Goal: Task Accomplishment & Management: Manage account settings

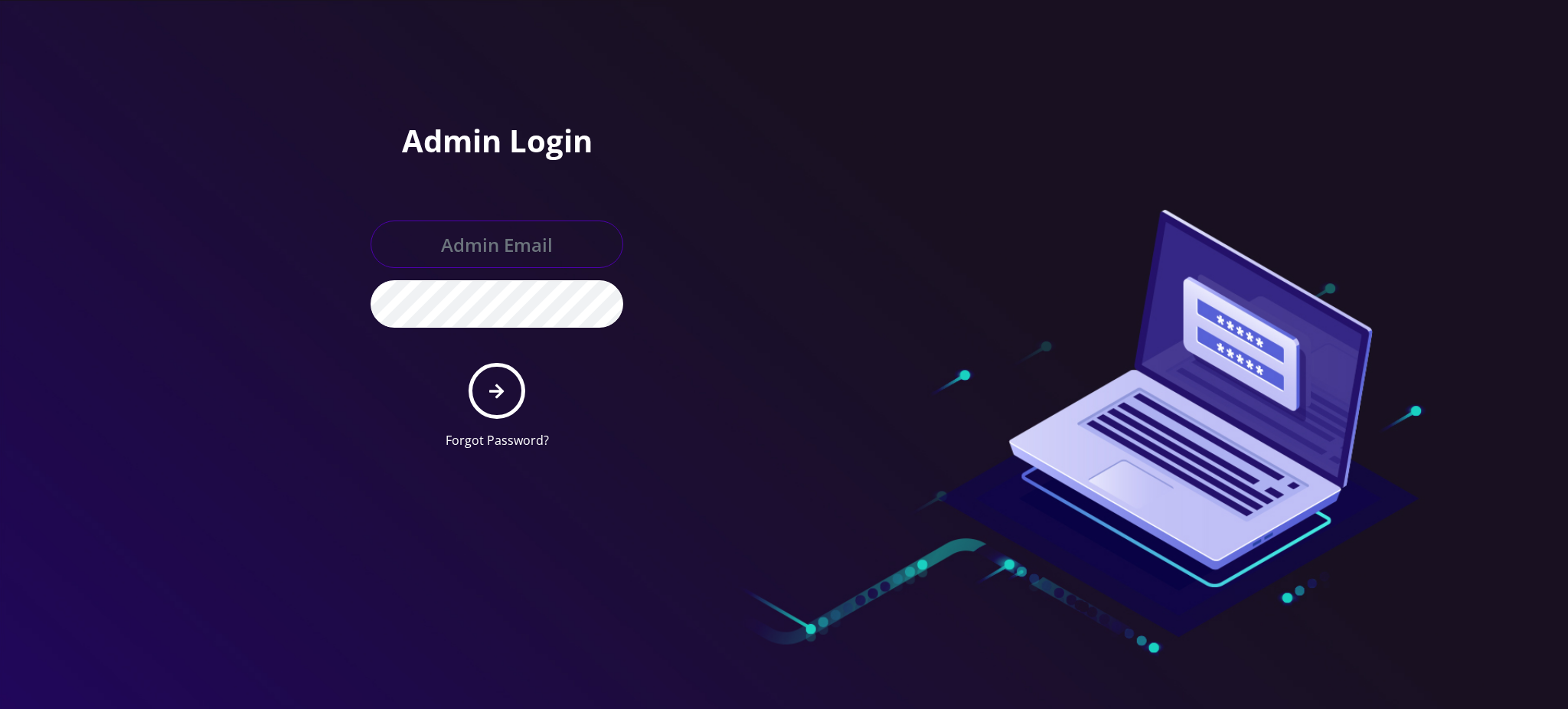
type input "[PERSON_NAME][EMAIL_ADDRESS][DOMAIN_NAME]"
click at [498, 369] on button "submit" at bounding box center [496, 391] width 56 height 56
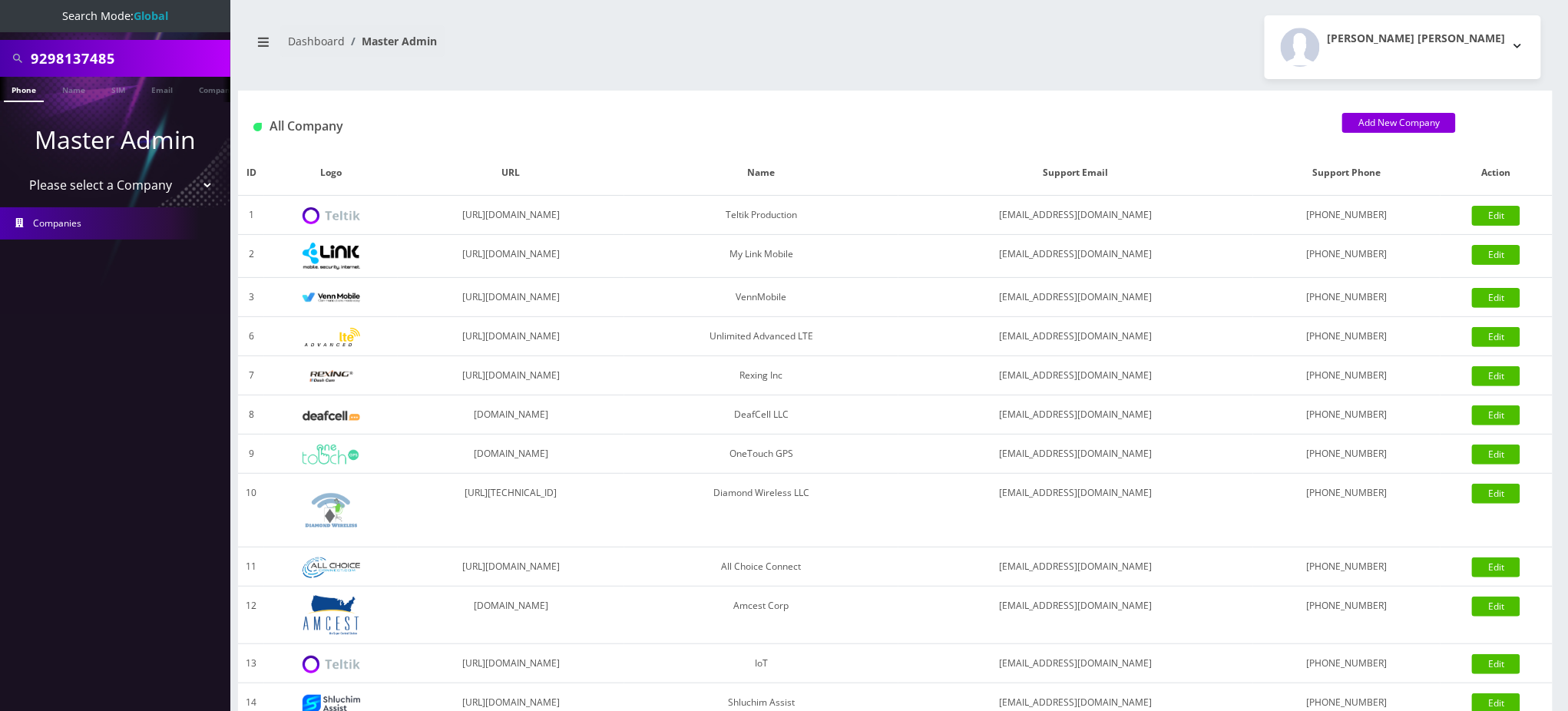
drag, startPoint x: 166, startPoint y: 55, endPoint x: 0, endPoint y: 59, distance: 166.0
click at [0, 59] on div "9298137485" at bounding box center [115, 58] width 230 height 37
paste input "sarawajsman@gmail.com"
type input "sarawajsman@gmail.com"
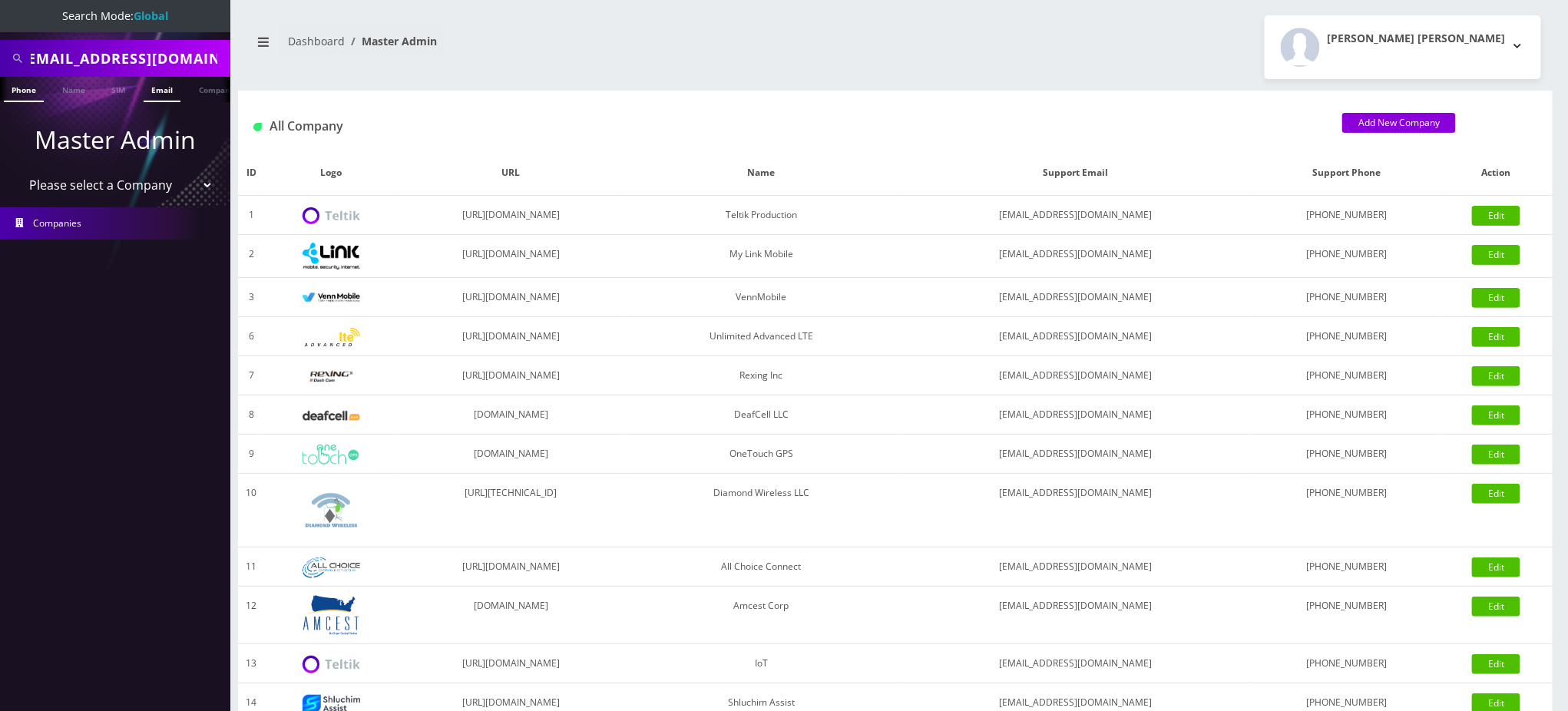
scroll to position [0, 0]
click at [160, 89] on link "Email" at bounding box center [162, 89] width 37 height 25
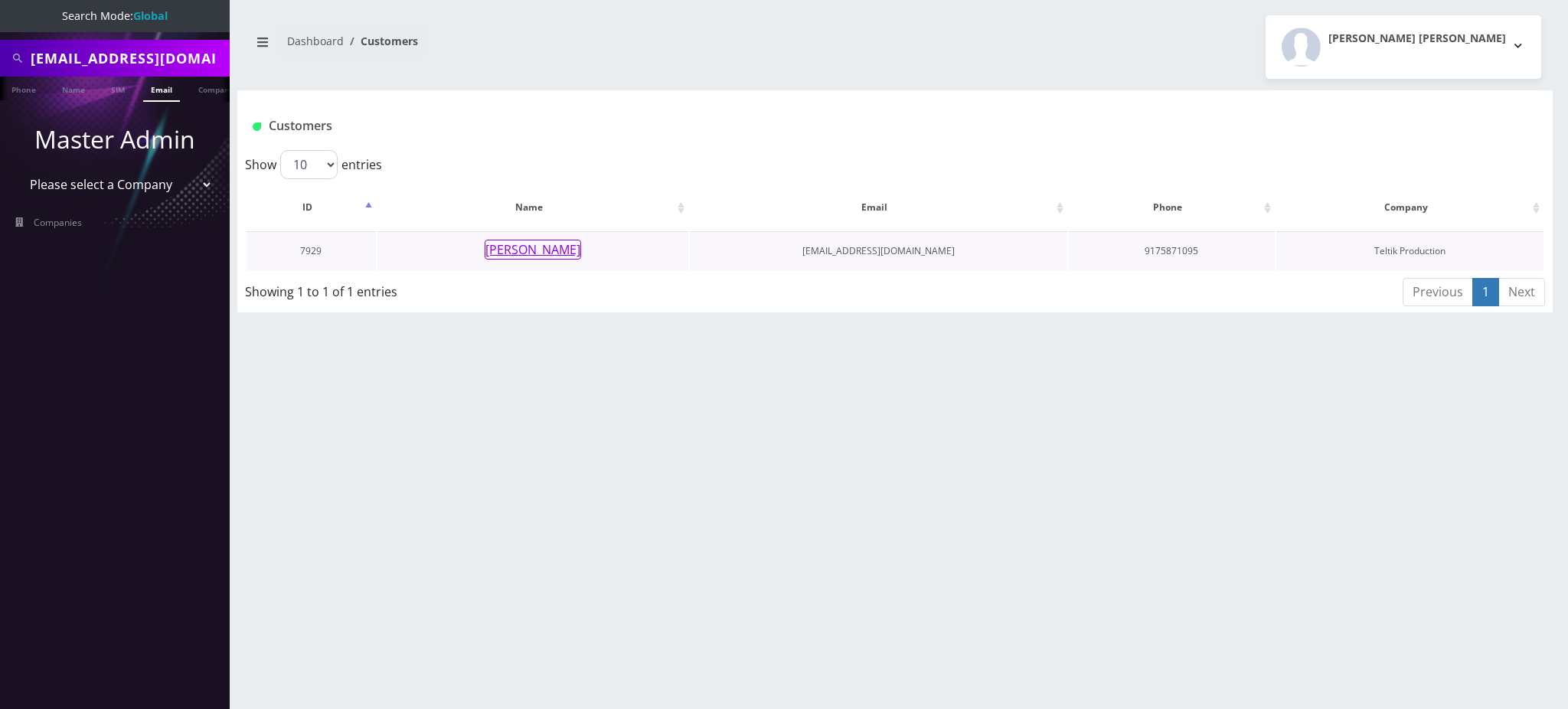
click at [508, 253] on button "Rivky Wajsman" at bounding box center [533, 249] width 96 height 20
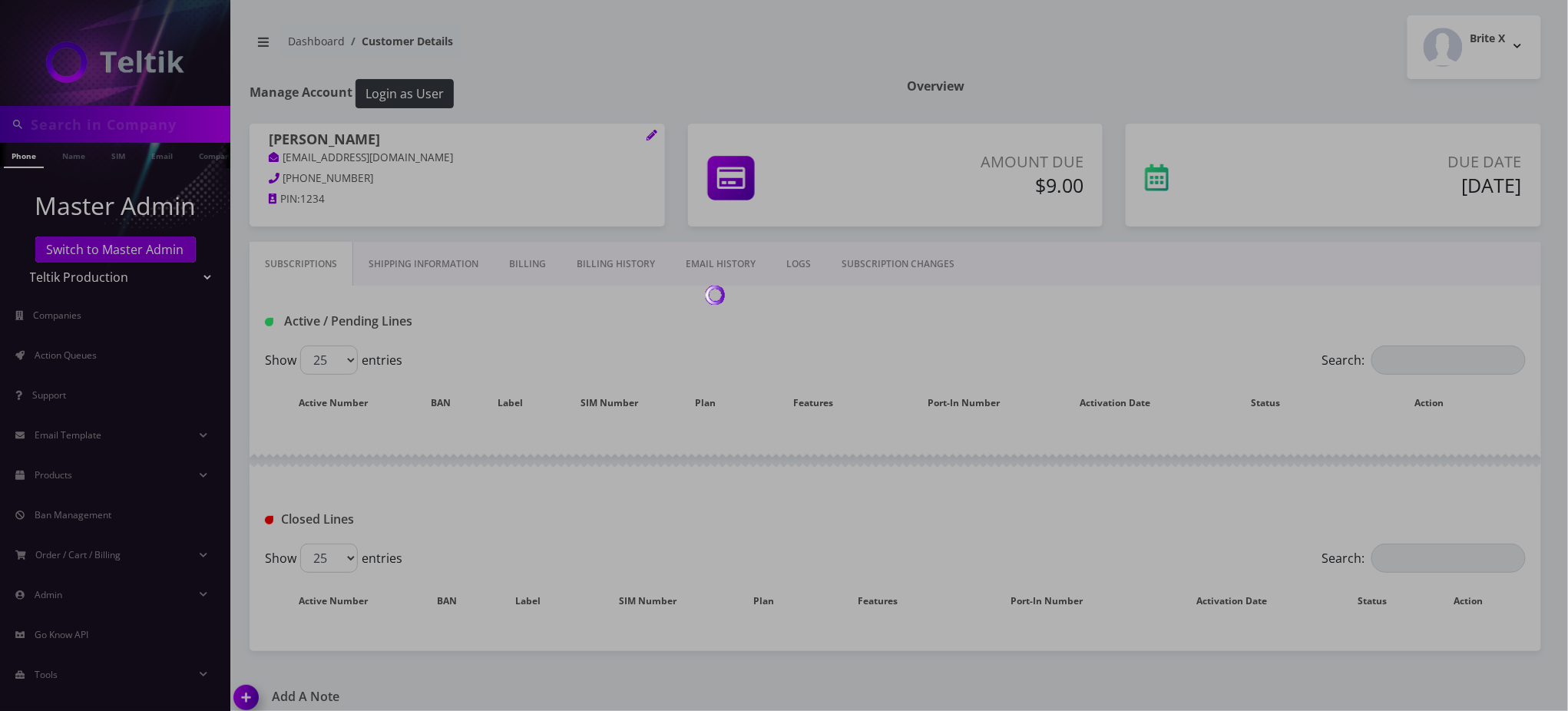
type input "[EMAIL_ADDRESS][DOMAIN_NAME]"
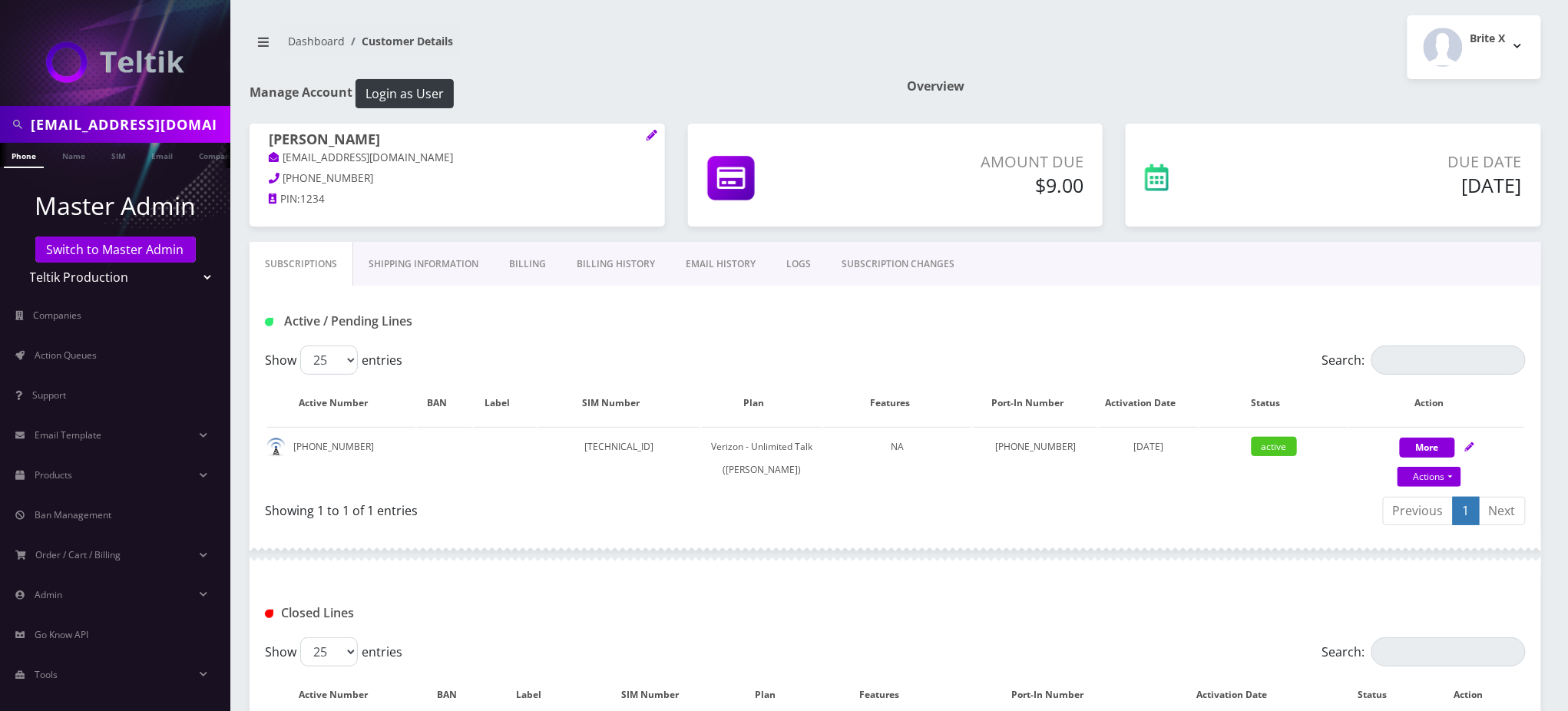
click at [521, 263] on link "Billing" at bounding box center [527, 264] width 67 height 44
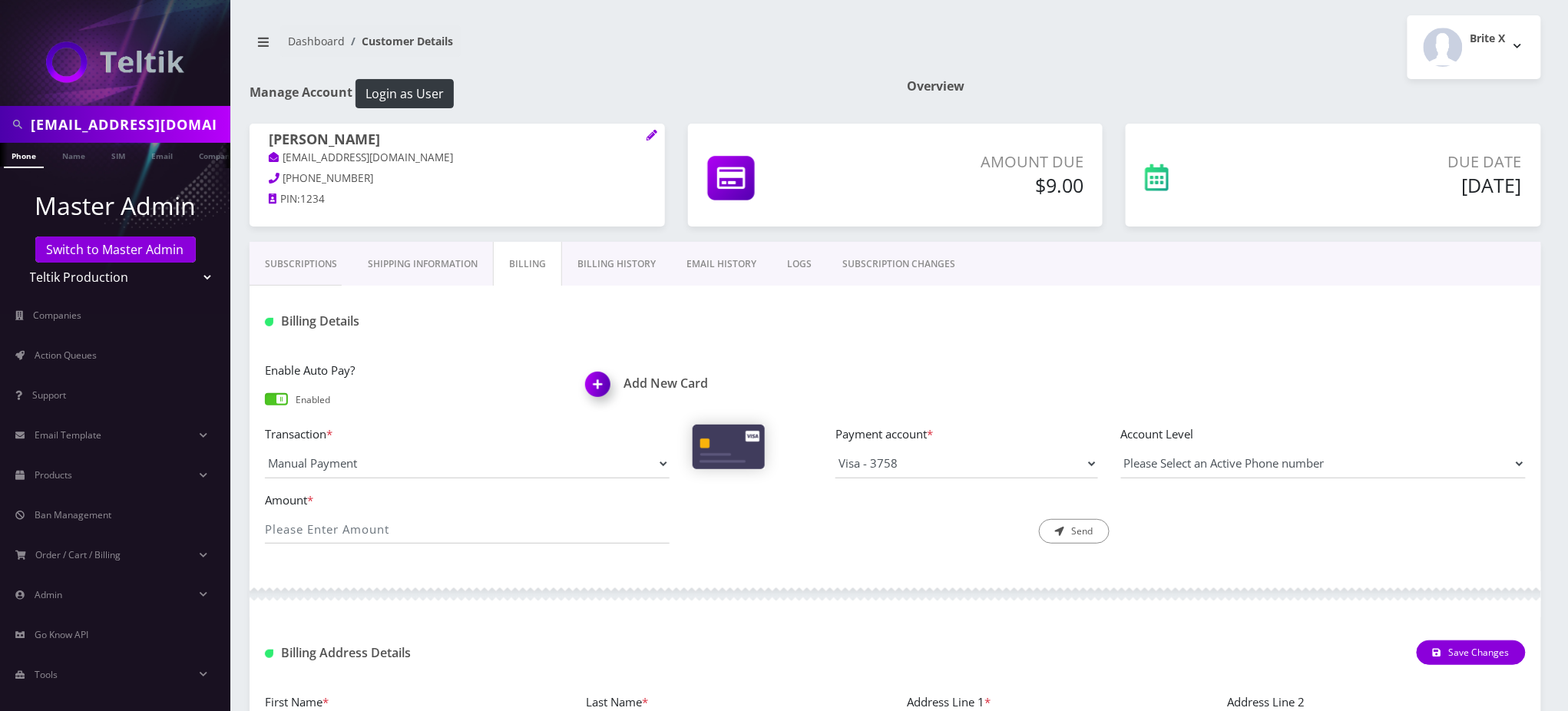
click at [776, 74] on div "Dashboard Customer Details Brite X Logout" at bounding box center [896, 47] width 1315 height 63
click at [736, 314] on div at bounding box center [1109, 321] width 856 height 25
click at [155, 154] on link "Email" at bounding box center [162, 155] width 37 height 25
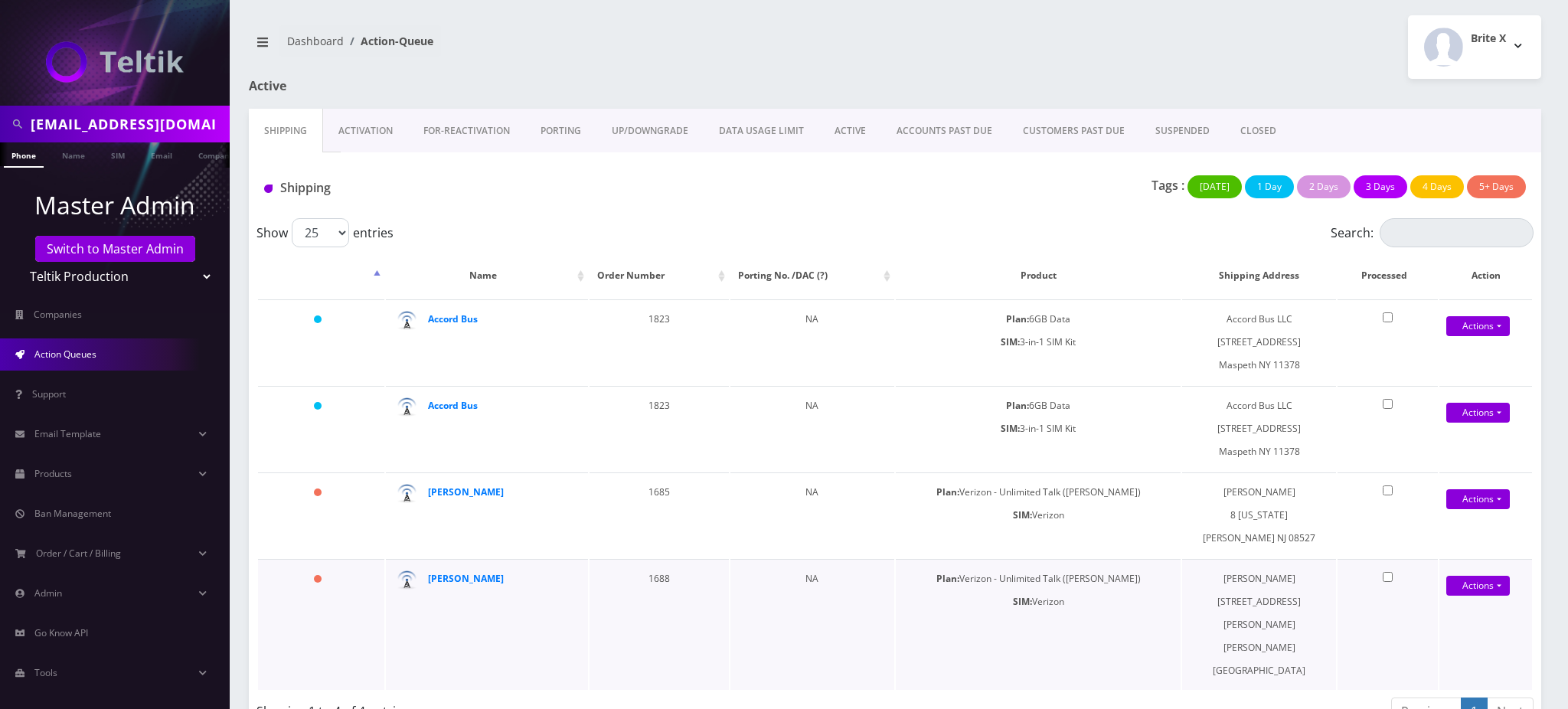
click at [711, 562] on td "1688" at bounding box center [659, 625] width 139 height 131
click at [1131, 58] on div "Brite X Logout" at bounding box center [1223, 47] width 658 height 63
click at [1131, 58] on div "Brite X Logout" at bounding box center [1223, 47] width 658 height 63
click at [999, 62] on div "Brite X Logout" at bounding box center [1223, 47] width 658 height 63
click at [161, 156] on link "Email" at bounding box center [161, 155] width 37 height 25
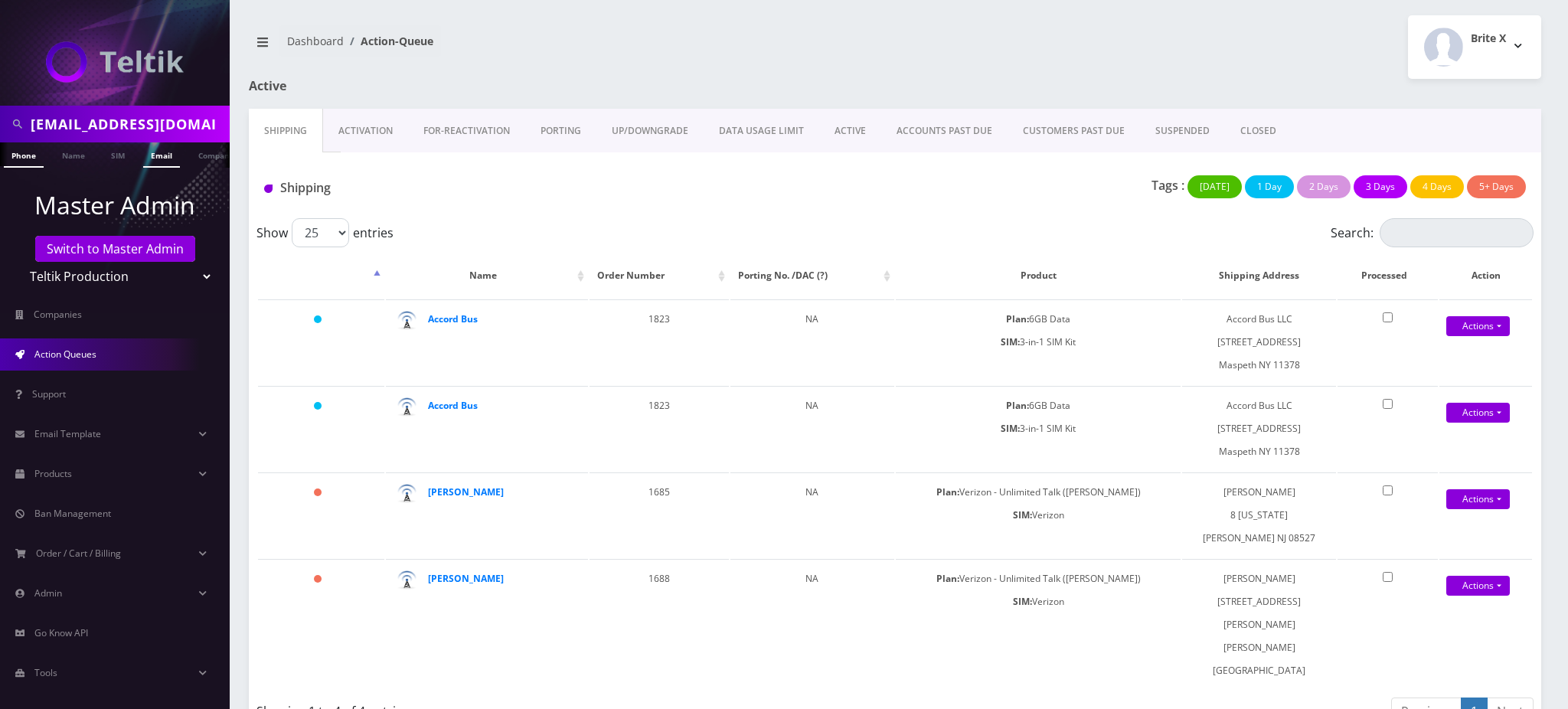
click at [162, 156] on link "Email" at bounding box center [161, 155] width 37 height 25
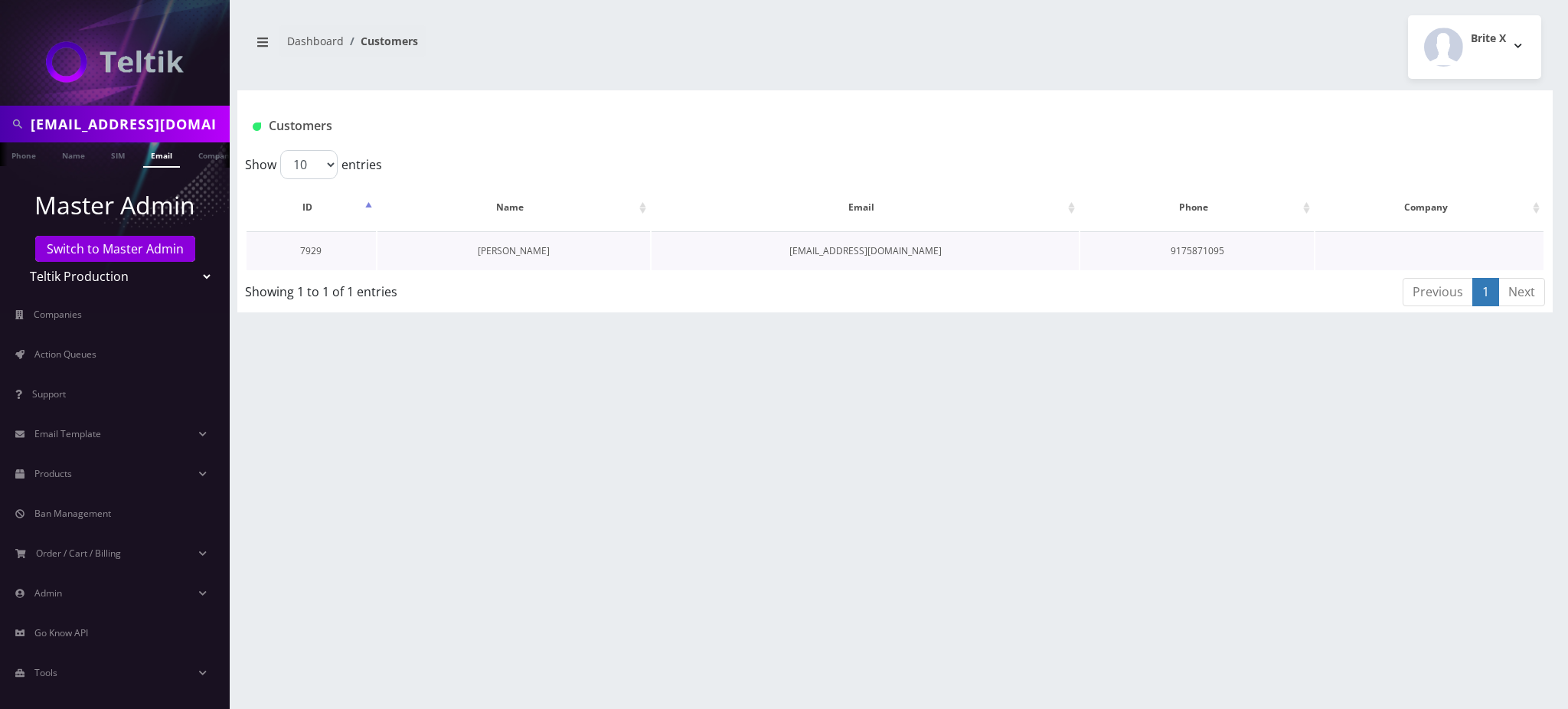
click at [511, 246] on link "[PERSON_NAME]" at bounding box center [513, 250] width 72 height 13
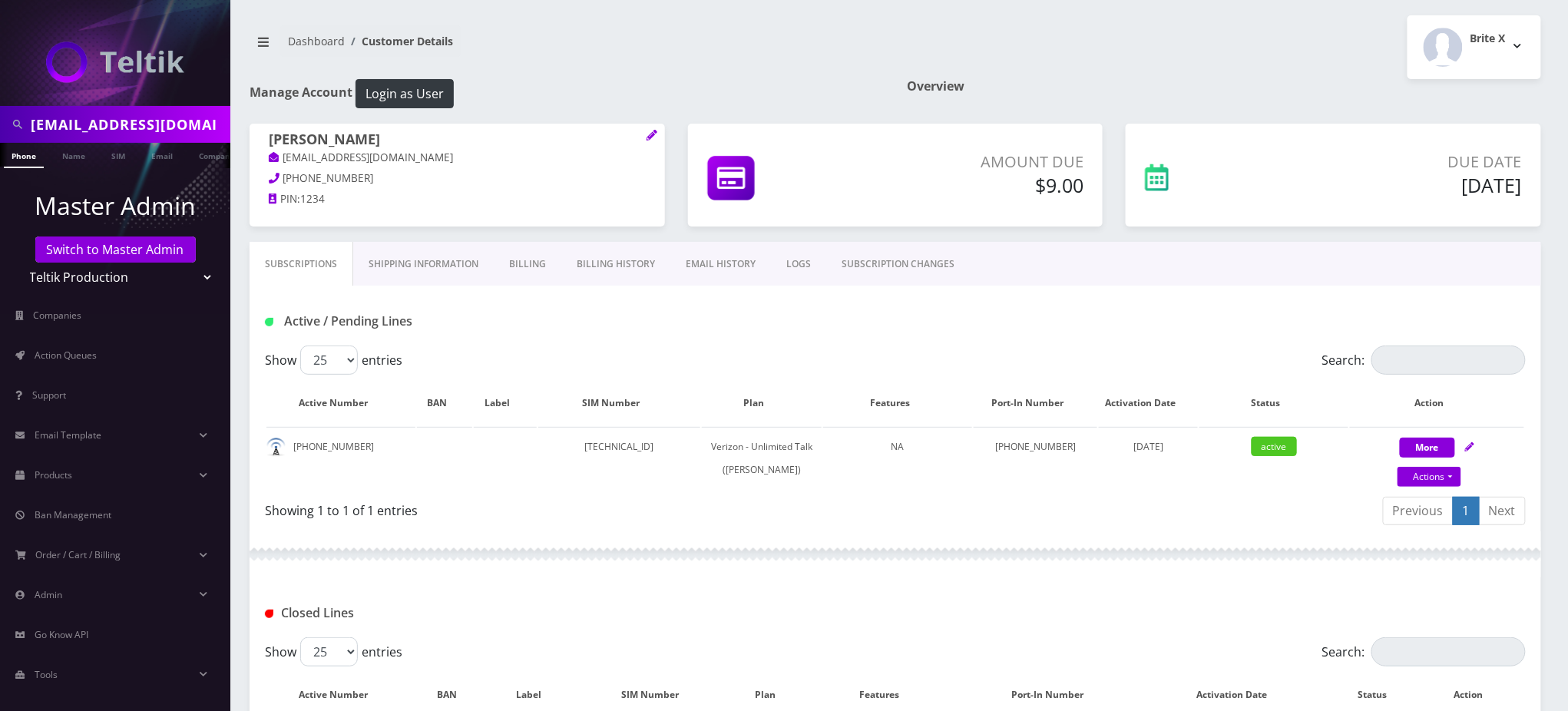
click at [619, 264] on link "Billing History" at bounding box center [616, 264] width 109 height 44
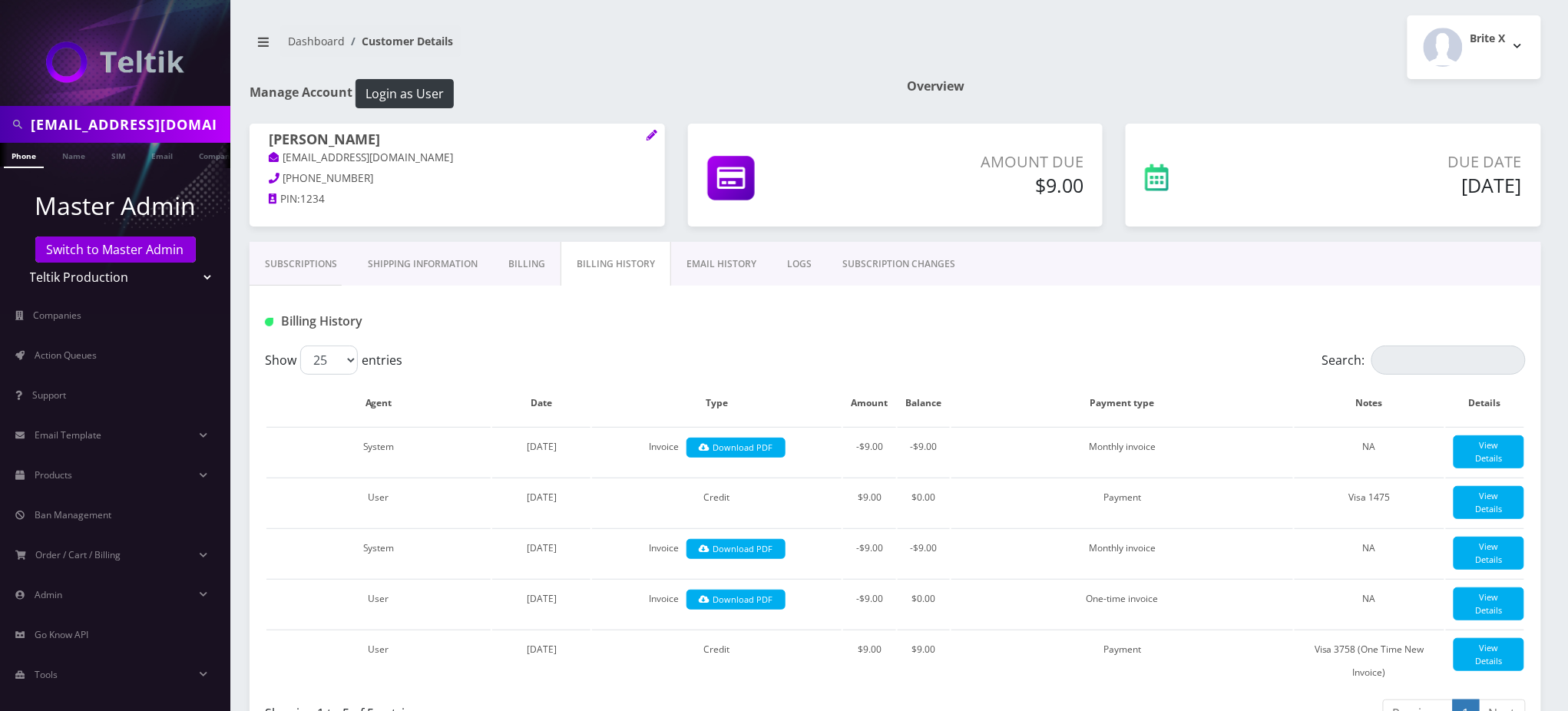
click at [500, 253] on link "Billing" at bounding box center [526, 264] width 67 height 44
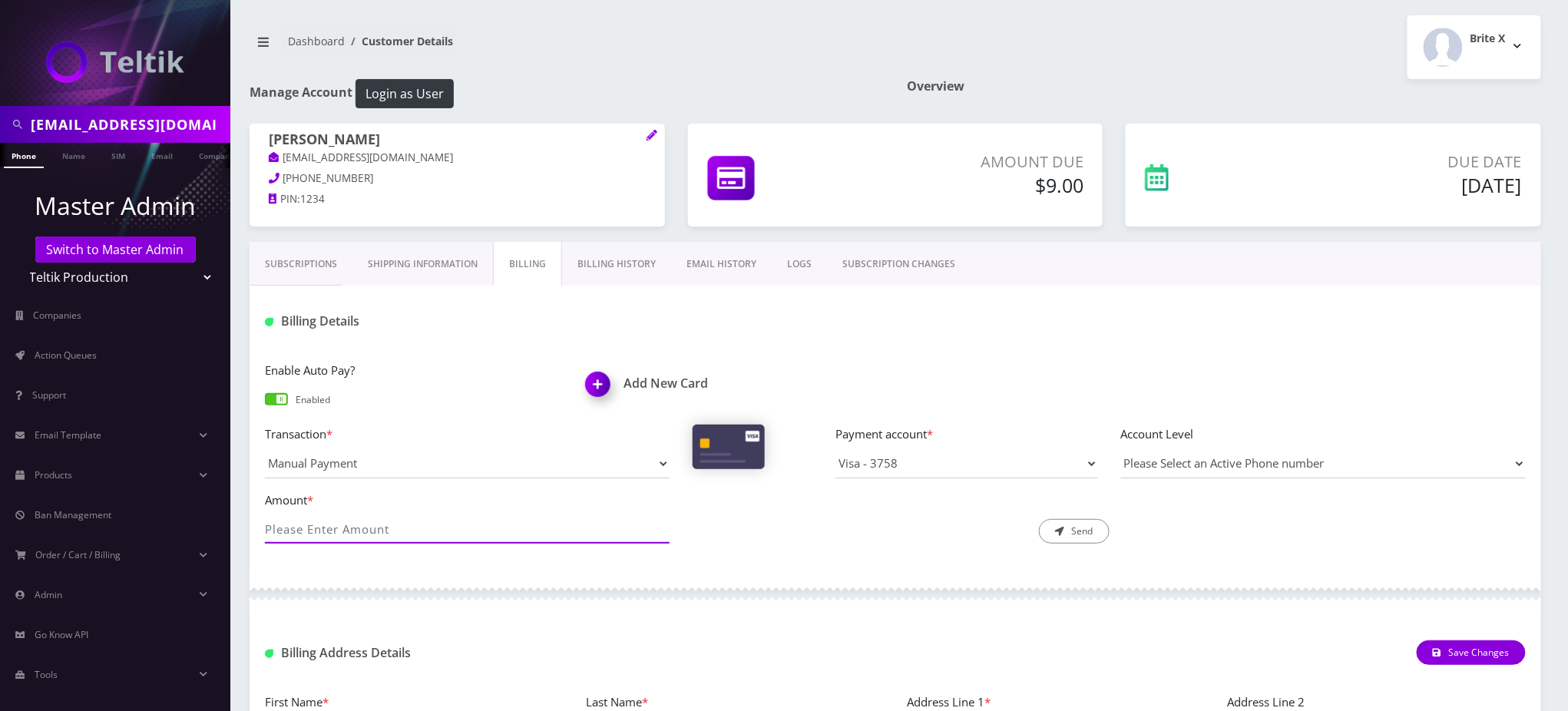
click at [386, 528] on input "Amount *" at bounding box center [466, 529] width 405 height 29
type input "9"
click at [924, 581] on div at bounding box center [895, 594] width 1292 height 46
click at [946, 465] on select "Visa - 3758 Visa - 1475" at bounding box center [967, 463] width 263 height 29
click at [846, 331] on div at bounding box center [1109, 321] width 856 height 25
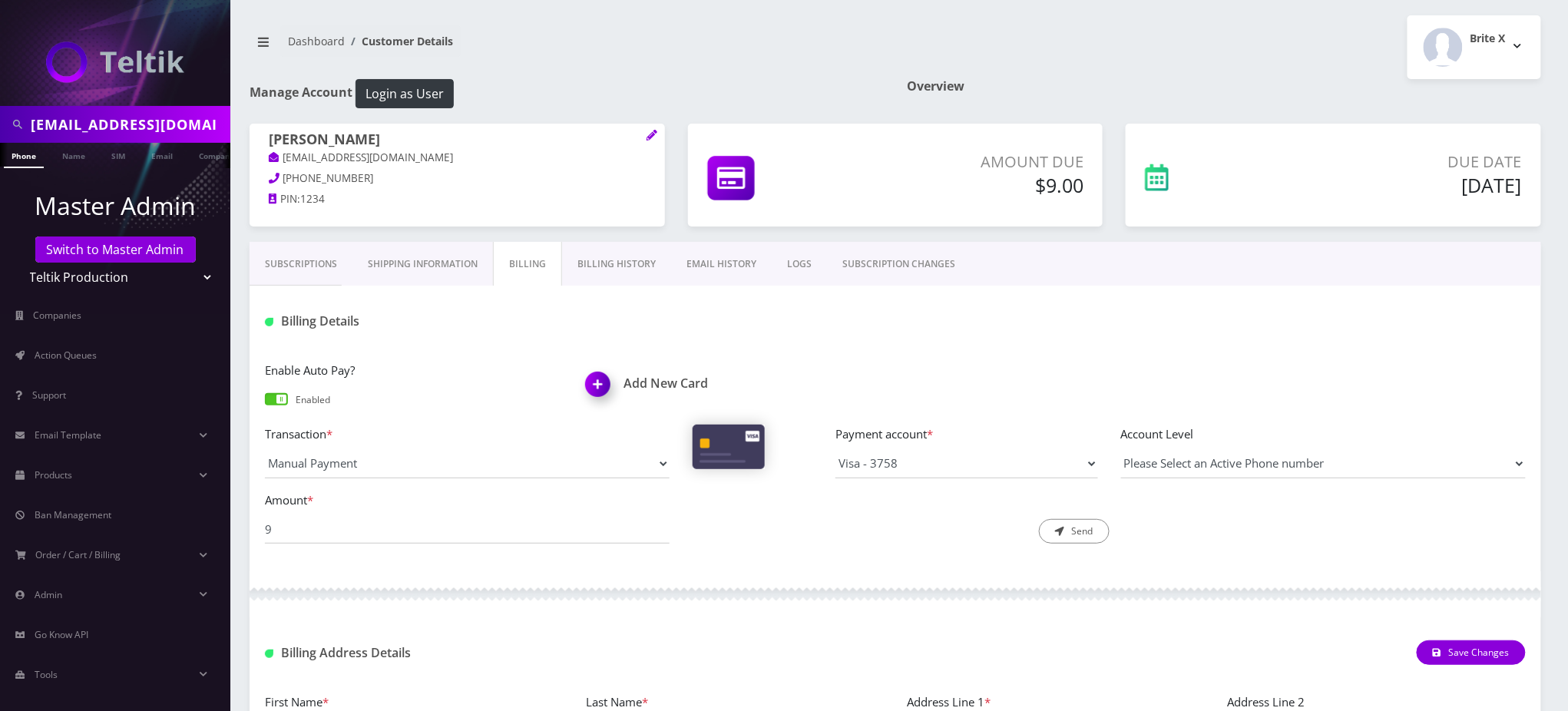
click at [924, 344] on div "Billing Details" at bounding box center [895, 316] width 1292 height 60
click at [936, 465] on select "Visa - 3758 Visa - 1475" at bounding box center [967, 463] width 263 height 29
click at [876, 340] on div "Billing Details" at bounding box center [895, 316] width 1292 height 60
click at [172, 131] on input "sarawajsman@gmail.com" at bounding box center [128, 124] width 196 height 29
click at [170, 129] on input "sarawajsman@gmail.com" at bounding box center [128, 124] width 196 height 29
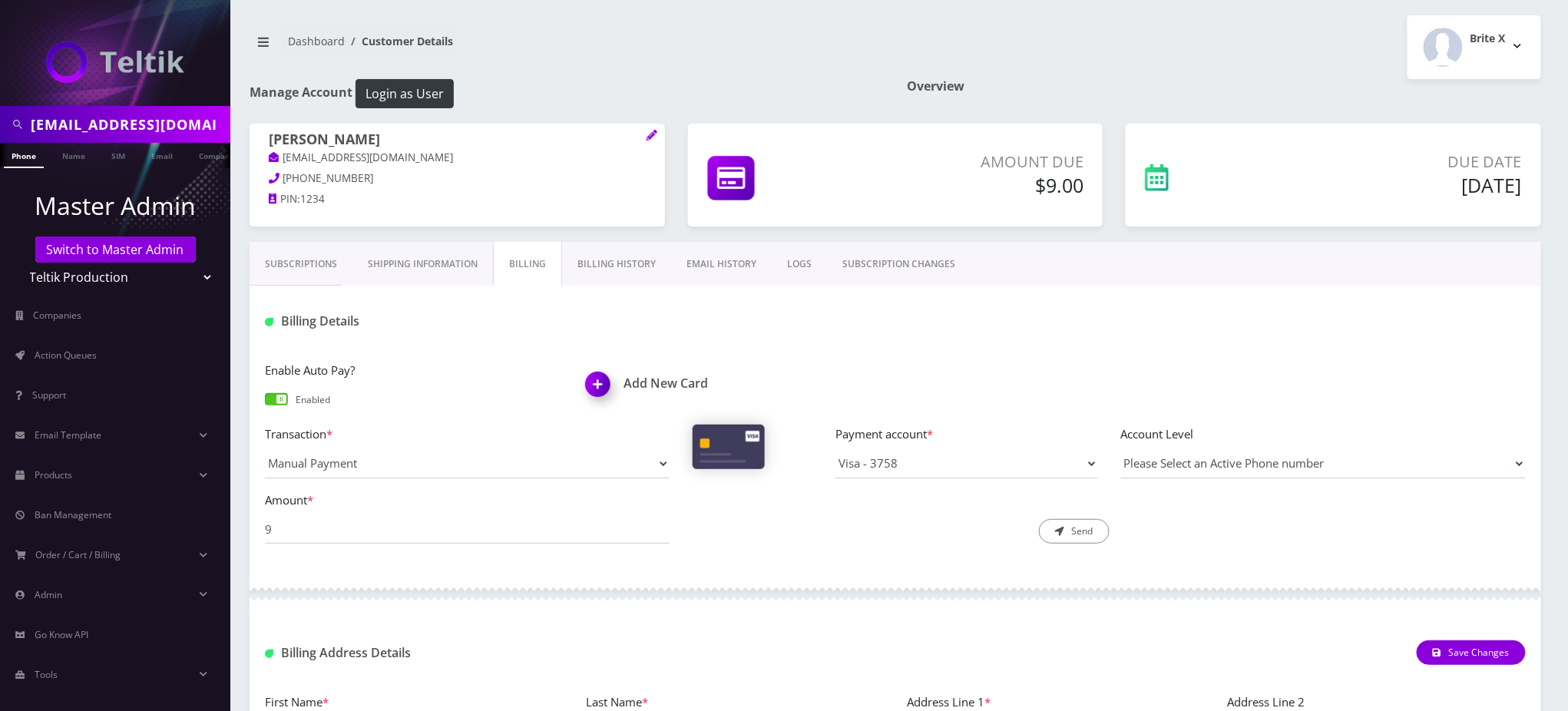
click at [170, 129] on input "[EMAIL_ADDRESS][DOMAIN_NAME]" at bounding box center [128, 124] width 196 height 29
paste input "frangindoff"
type input "frangindoff@gmail.com"
click at [163, 158] on link "Email" at bounding box center [162, 155] width 37 height 25
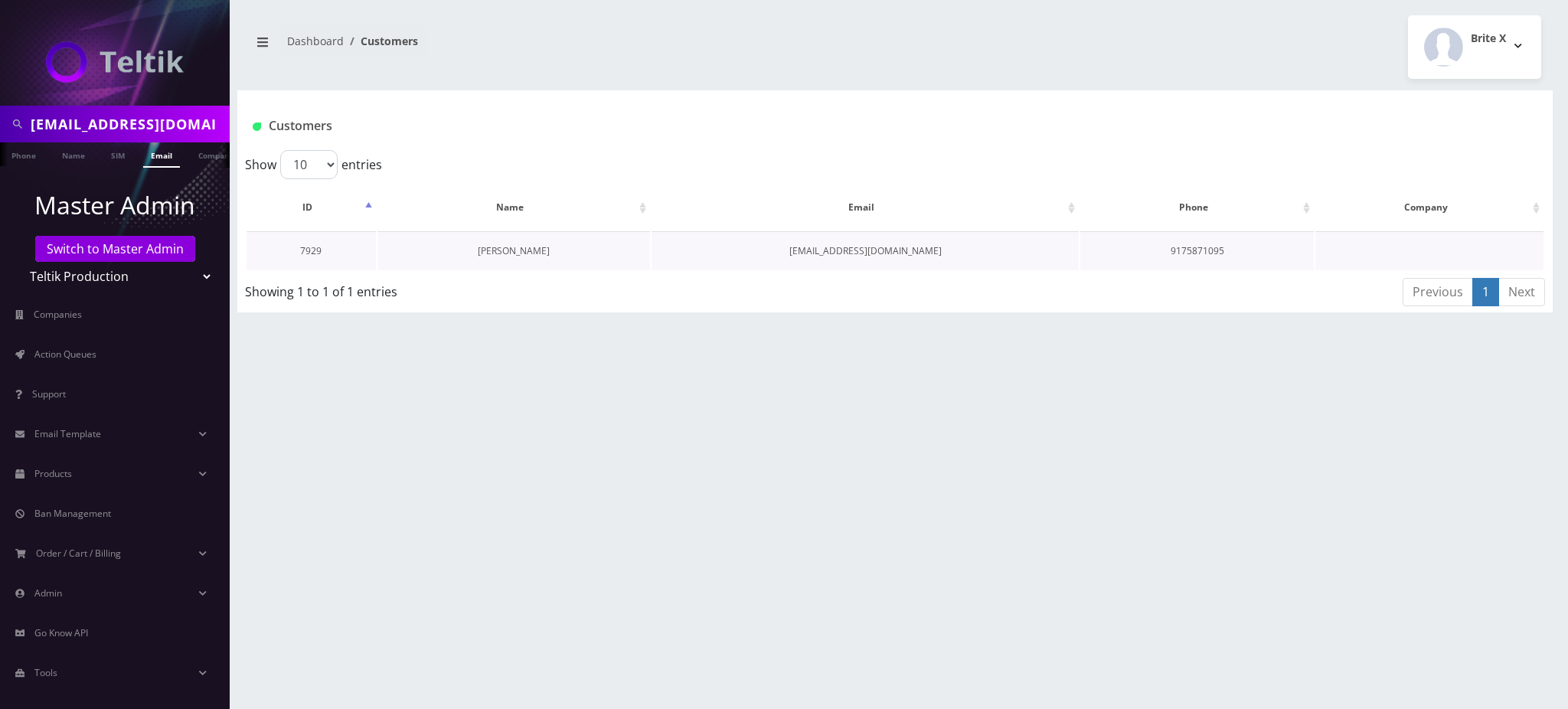
click at [531, 252] on link "[PERSON_NAME]" at bounding box center [513, 250] width 72 height 13
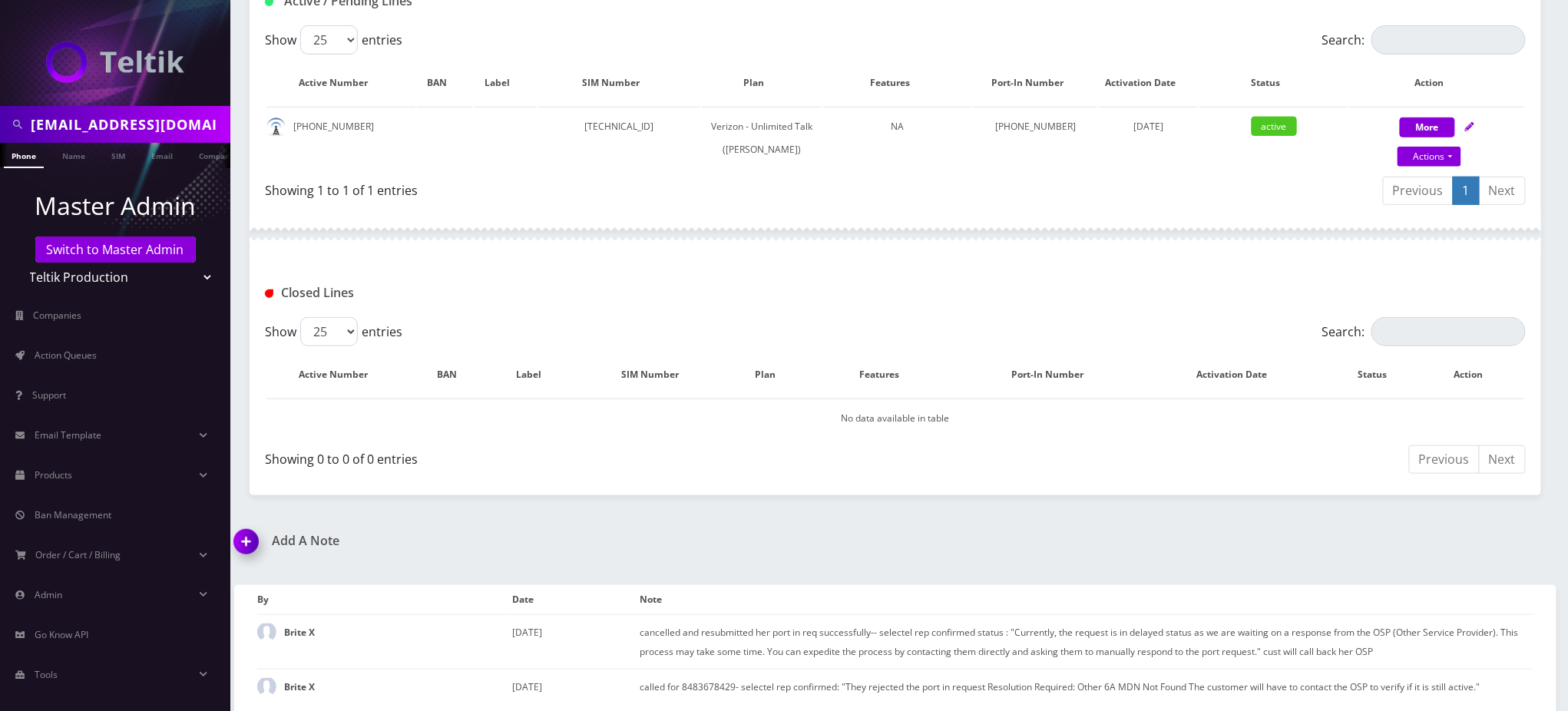
scroll to position [321, 0]
click at [590, 217] on div at bounding box center [895, 234] width 1292 height 46
click at [605, 25] on div "Show 25 50 100 250 500 entries" at bounding box center [737, 39] width 946 height 29
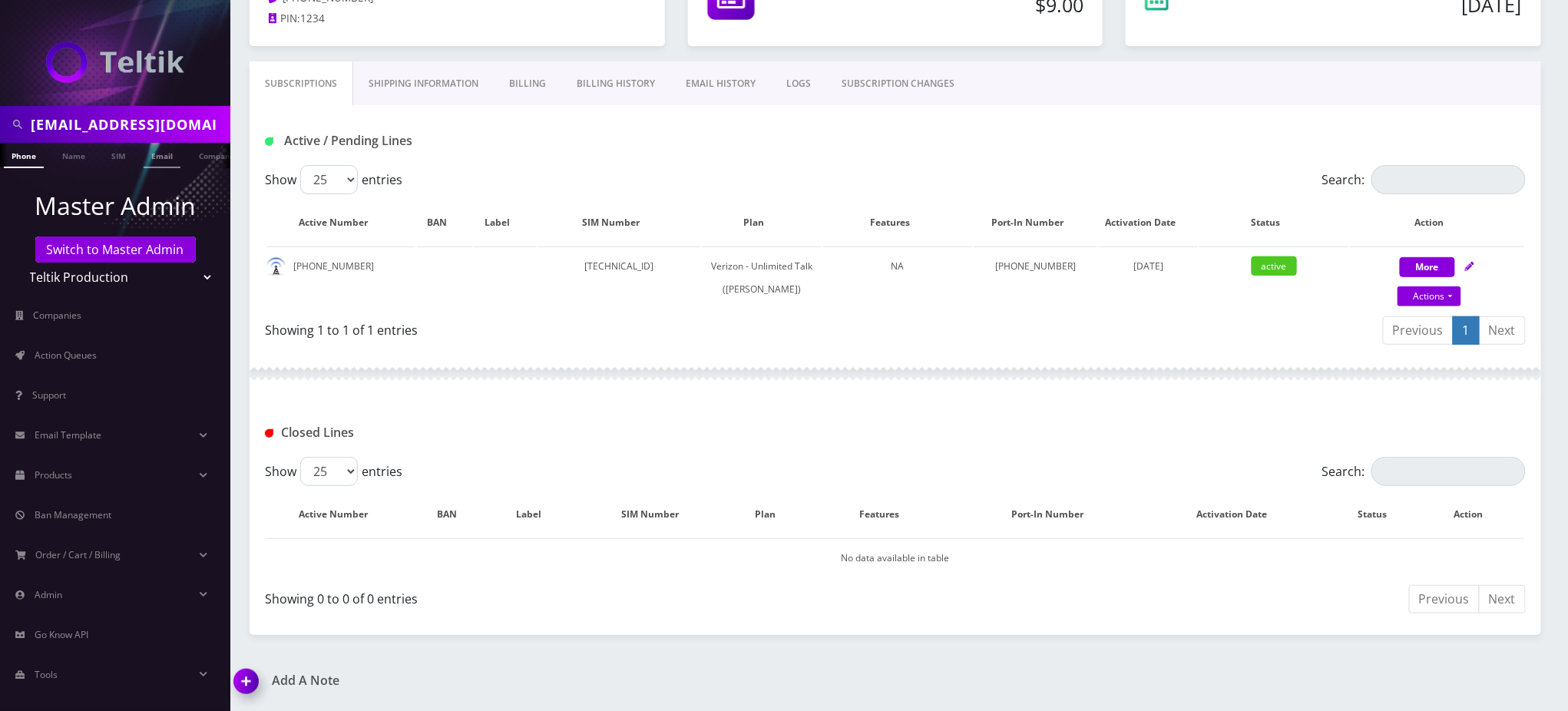
scroll to position [13, 0]
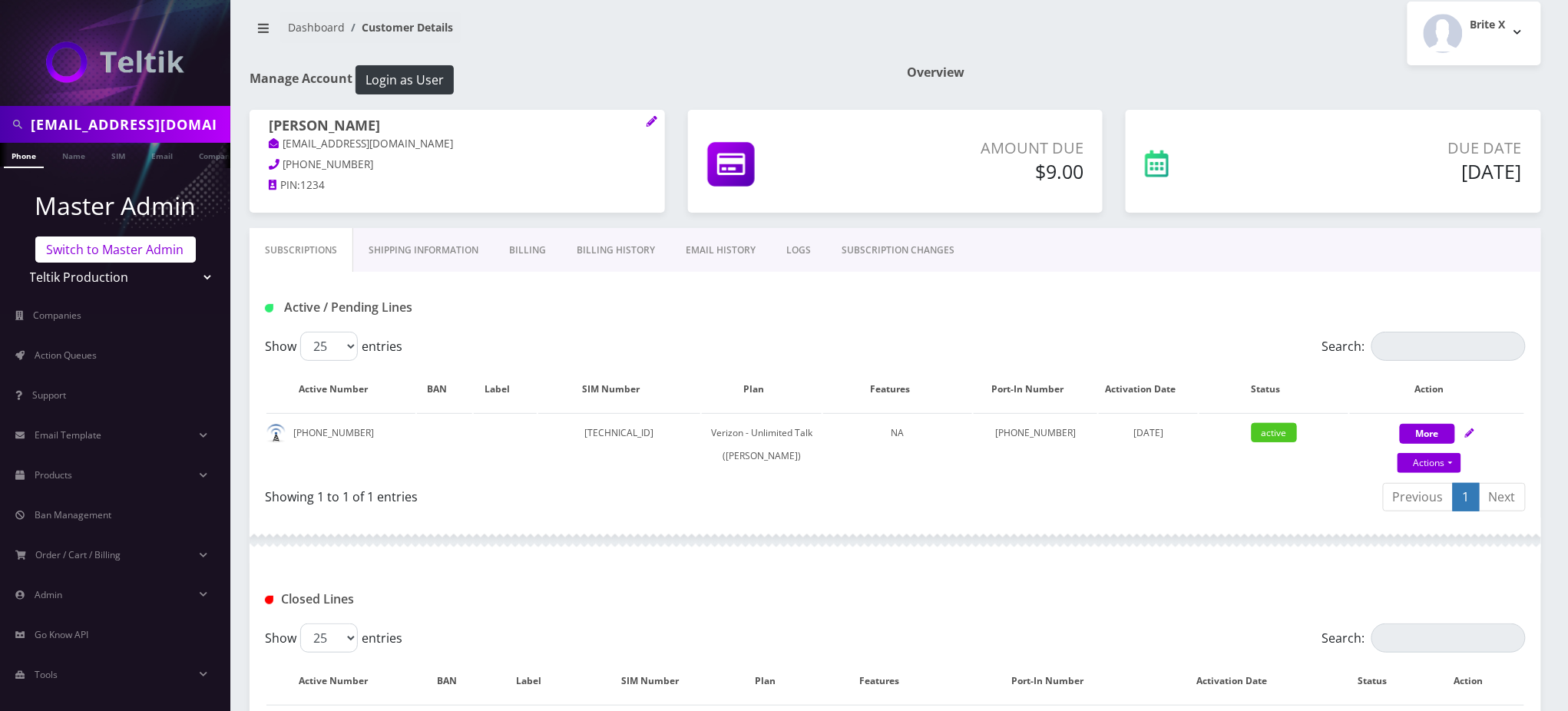
click at [125, 257] on link "Switch to Master Admin" at bounding box center [116, 249] width 161 height 26
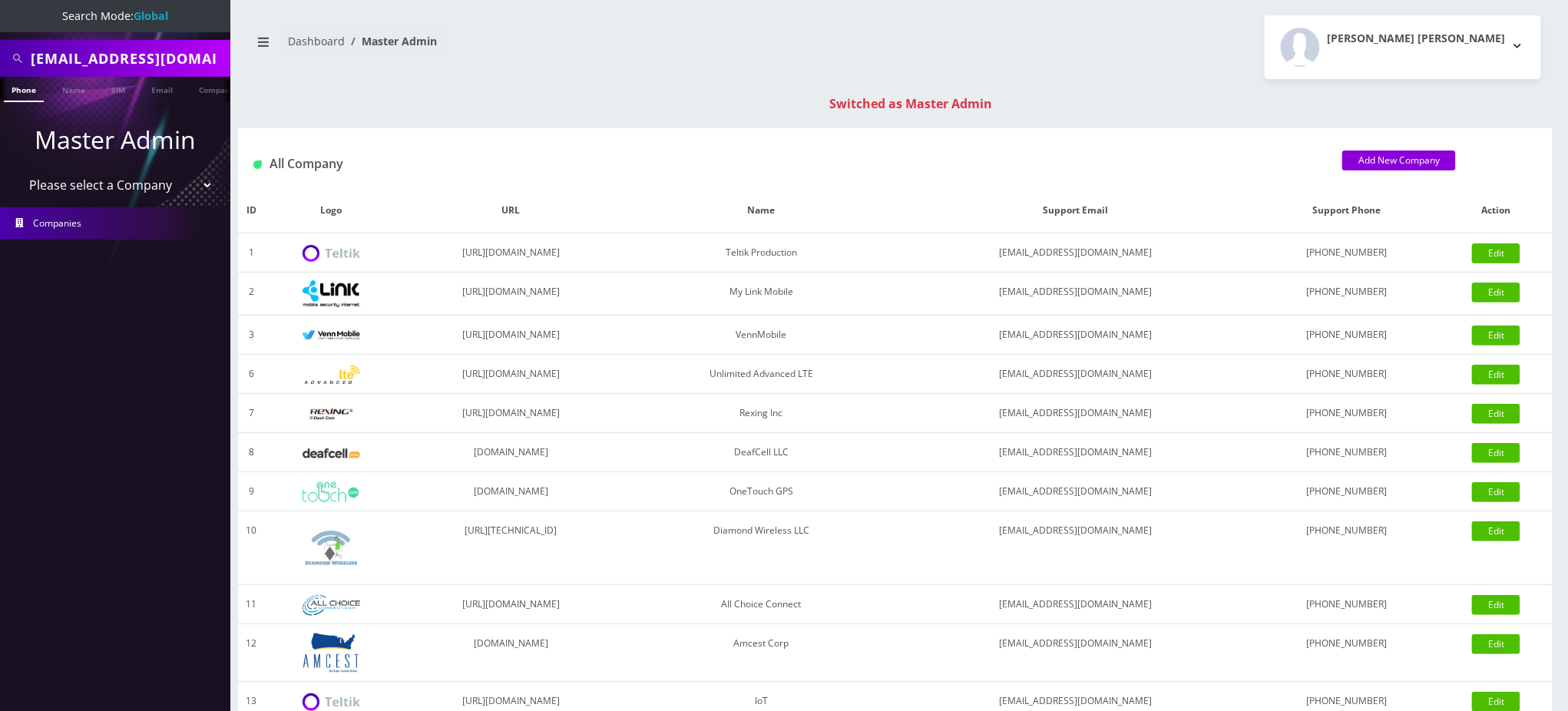
click at [162, 55] on input "sarawajsman@gmail.com" at bounding box center [128, 58] width 196 height 29
paste input "mitnick"
type input "mitnick"
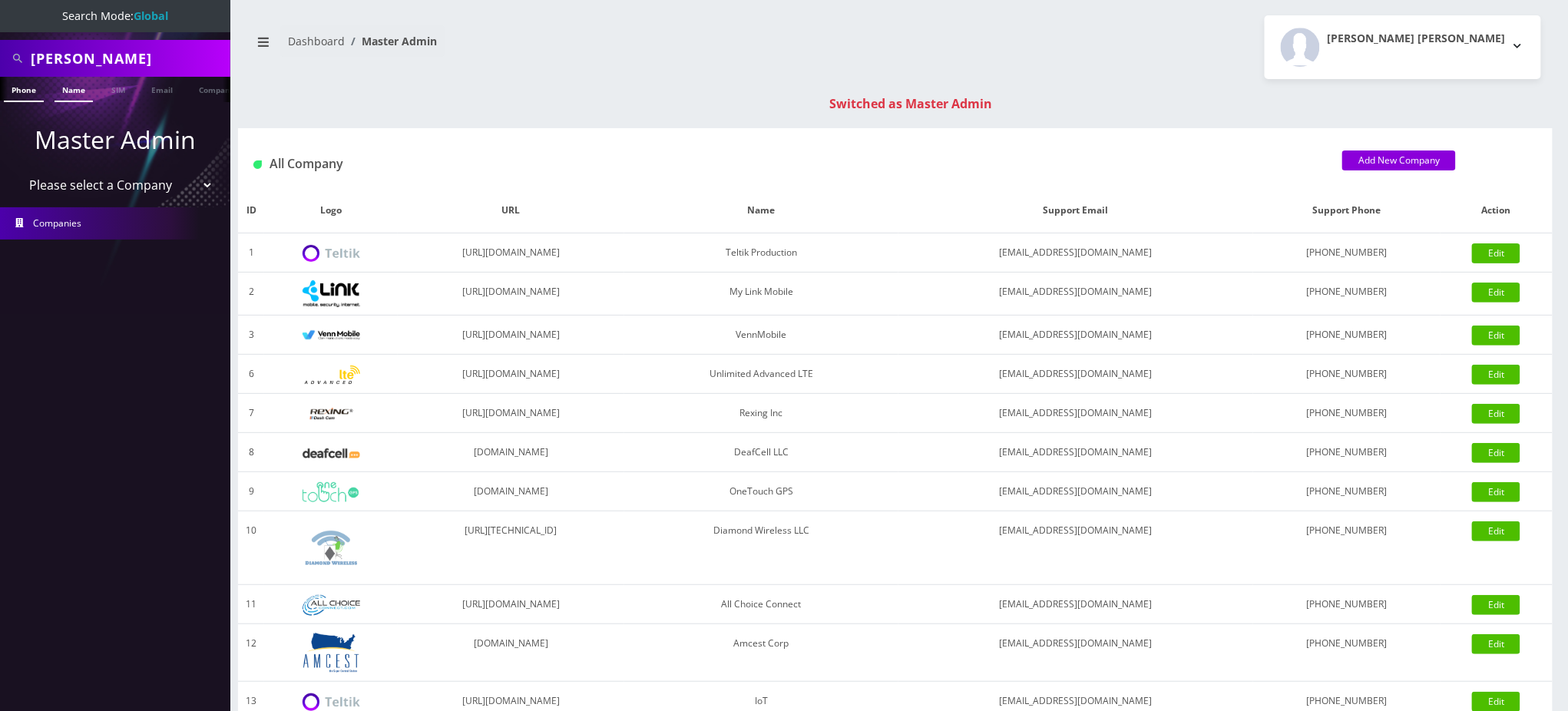
click at [75, 89] on link "Name" at bounding box center [74, 89] width 38 height 25
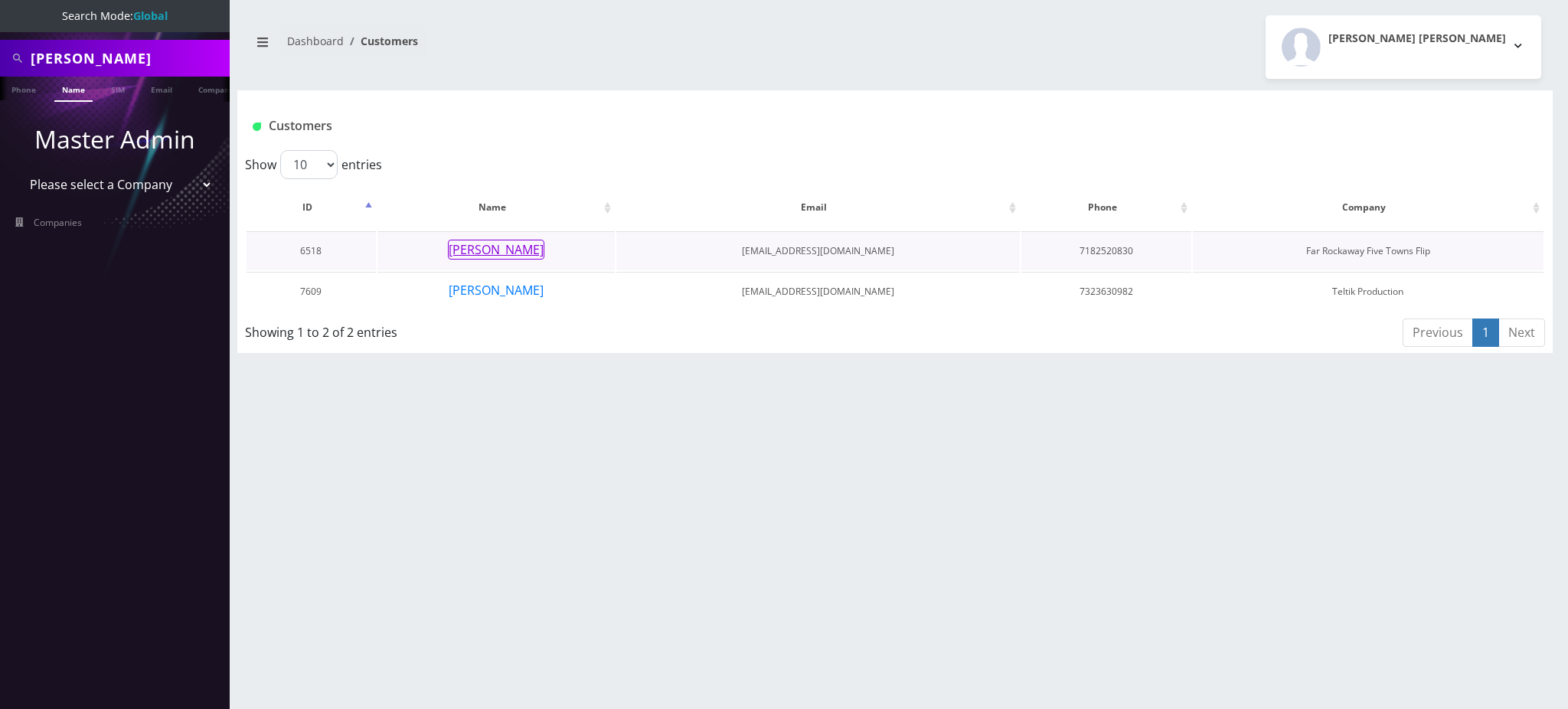
click at [516, 242] on button "[PERSON_NAME]" at bounding box center [496, 249] width 96 height 20
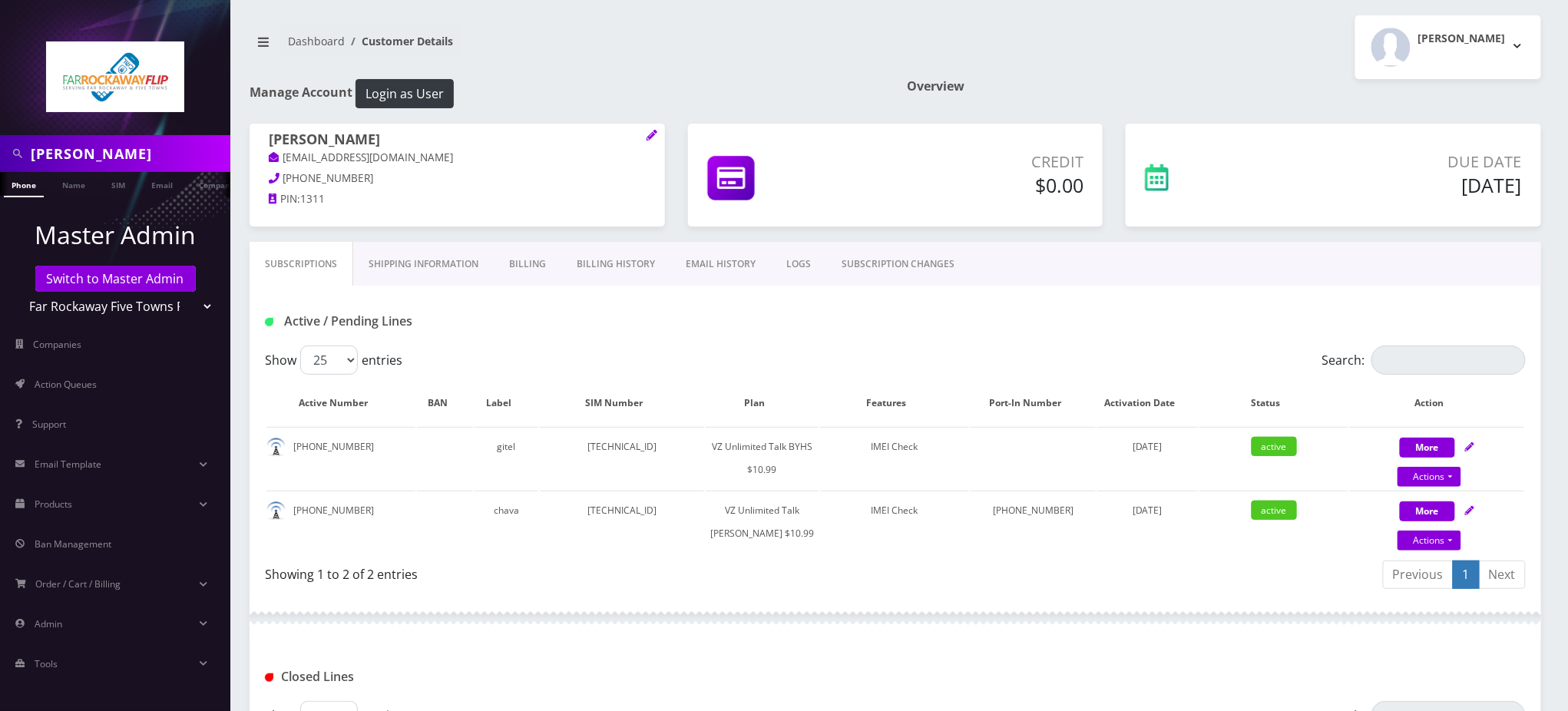
click at [523, 330] on div "Active / Pending Lines" at bounding box center [467, 321] width 428 height 25
click at [538, 331] on div "Active / Pending Lines" at bounding box center [467, 321] width 428 height 25
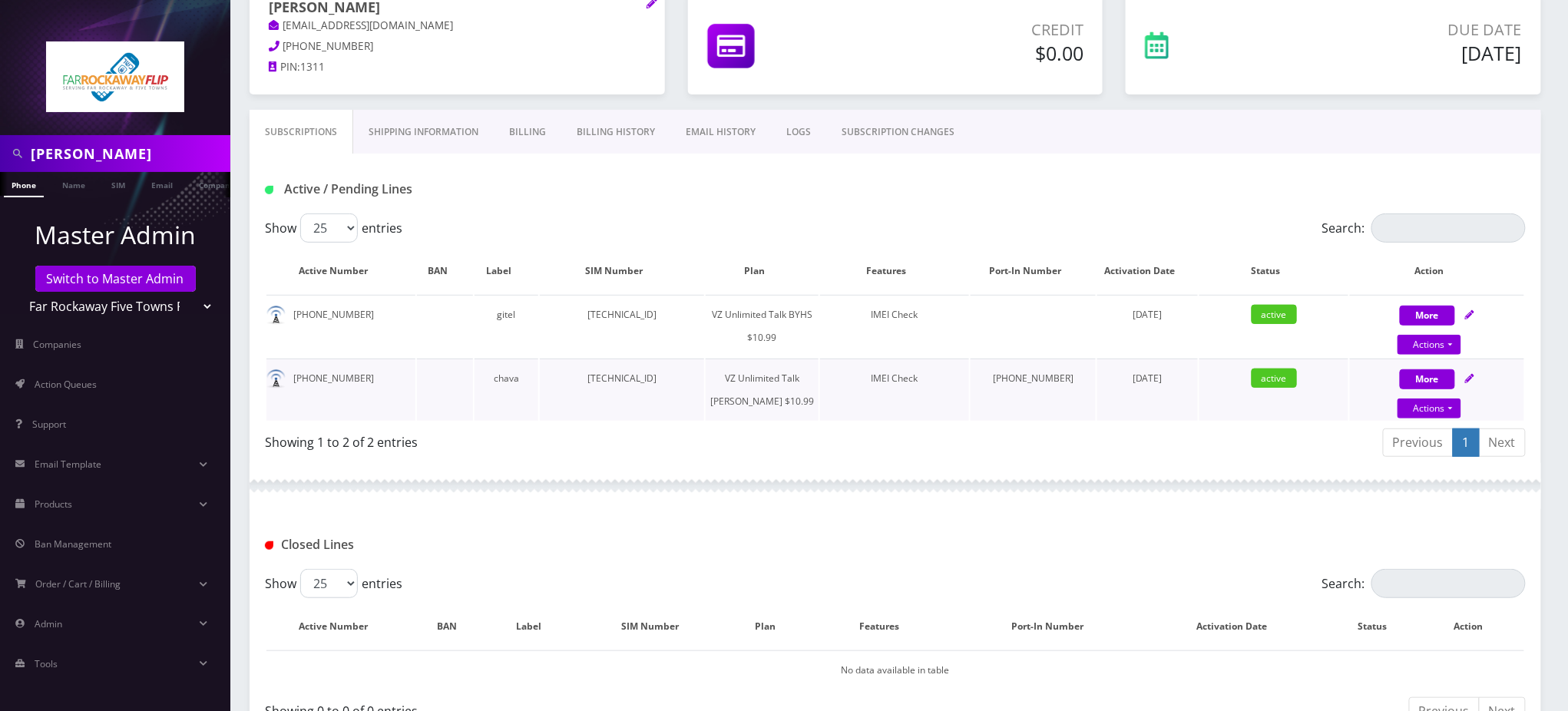
scroll to position [102, 0]
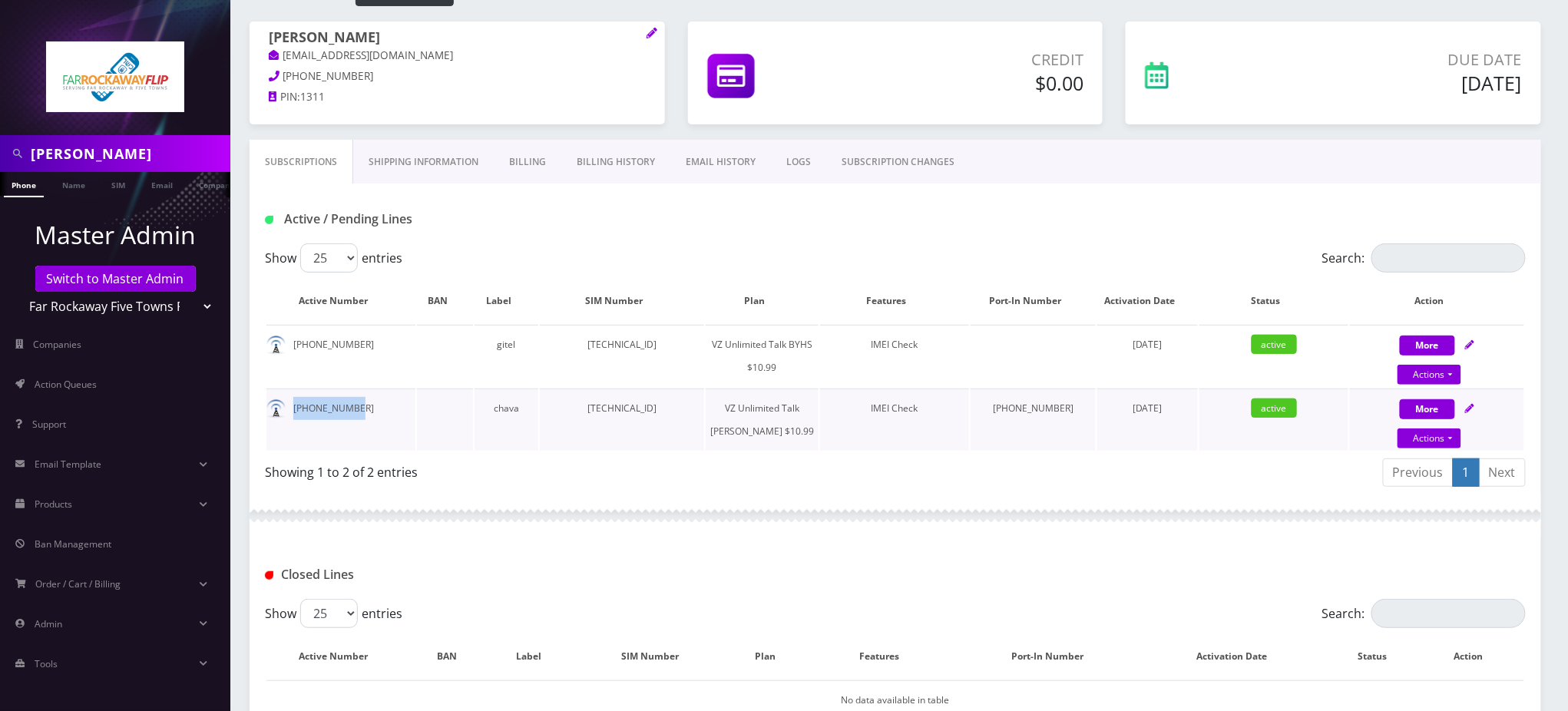
drag, startPoint x: 360, startPoint y: 411, endPoint x: 292, endPoint y: 416, distance: 68.2
click at [292, 416] on td "929-685-4067" at bounding box center [341, 420] width 149 height 63
copy td "929-685-4067"
drag, startPoint x: 125, startPoint y: 143, endPoint x: 0, endPoint y: 132, distance: 125.5
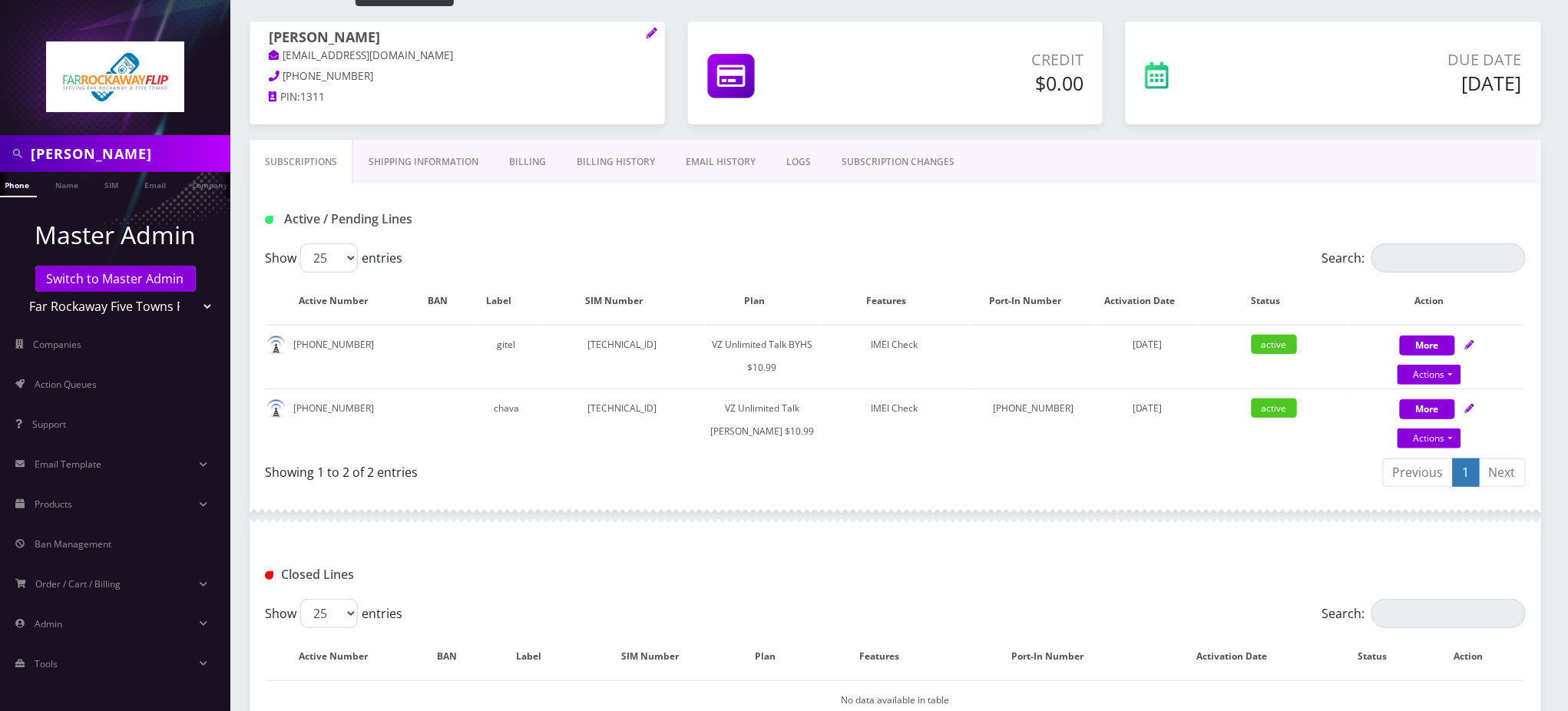
click at [0, 132] on nav "mitnick Phone Name SIM Email Company Customer Master Admin Switch to Master Adm…" at bounding box center [115, 356] width 230 height 711
type input "Loeb"
click at [66, 190] on link "Name" at bounding box center [67, 184] width 38 height 25
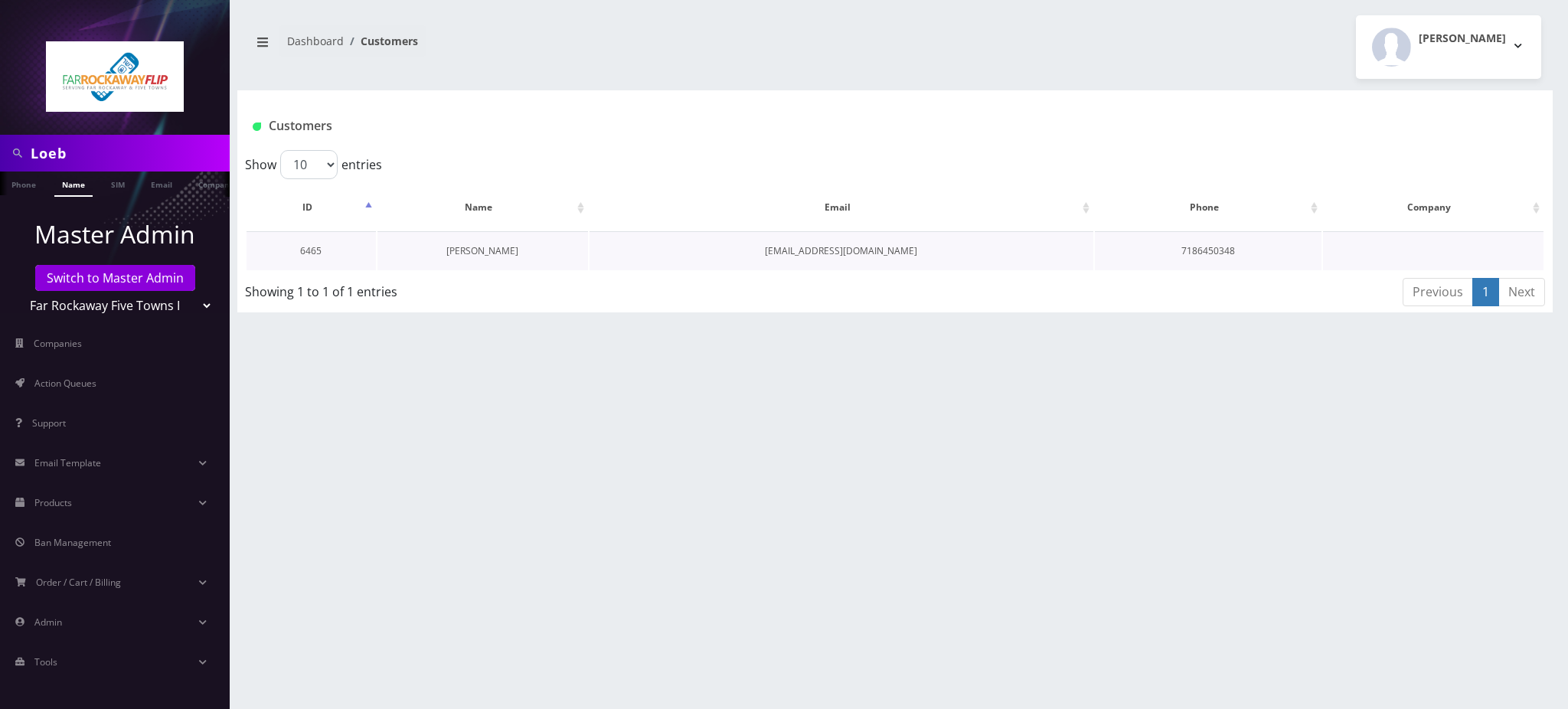
click at [486, 250] on link "[PERSON_NAME]" at bounding box center [482, 250] width 72 height 13
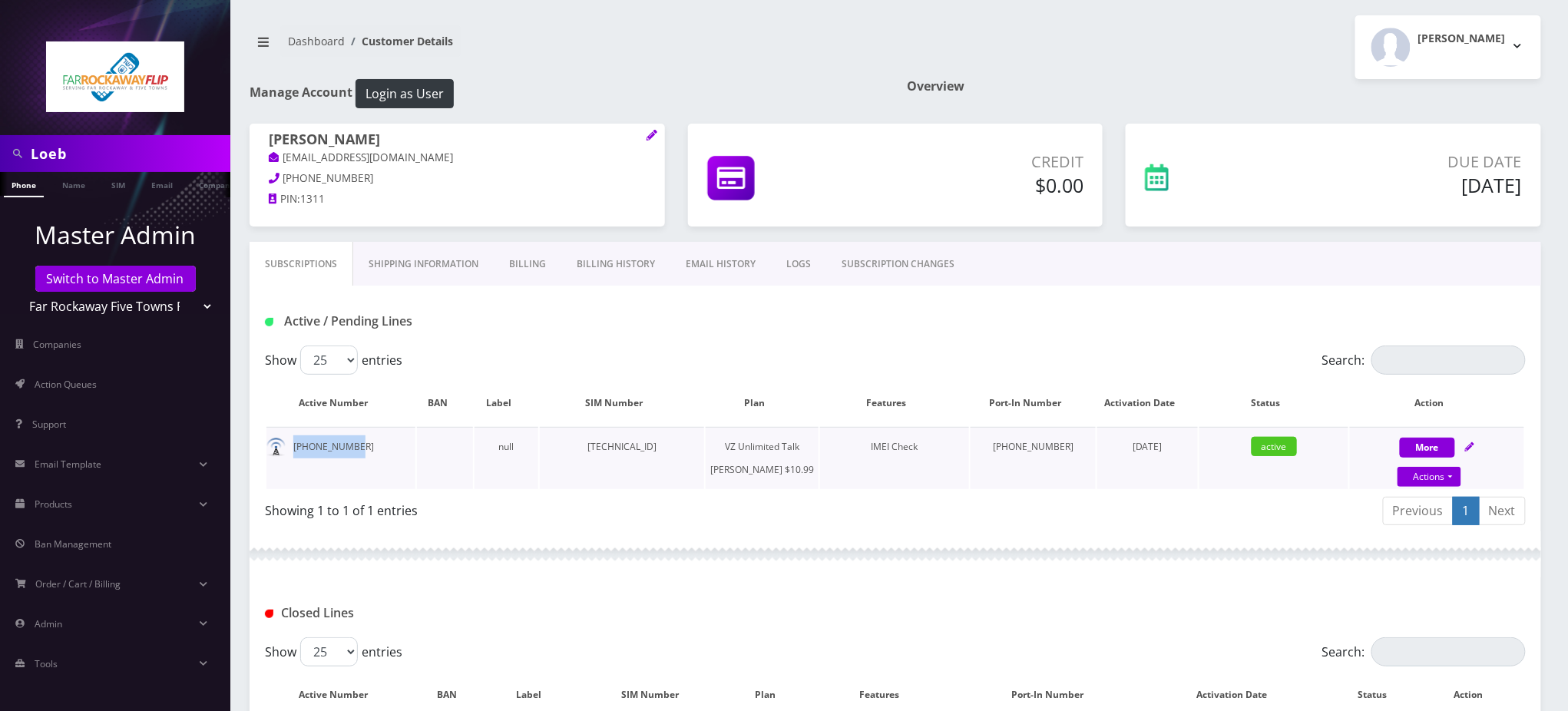
drag, startPoint x: 344, startPoint y: 448, endPoint x: 293, endPoint y: 454, distance: 51.4
click at [293, 454] on td "929-617-1585" at bounding box center [341, 458] width 149 height 63
copy td "929-617-1585"
drag, startPoint x: 52, startPoint y: 147, endPoint x: 0, endPoint y: 78, distance: 86.4
click at [0, 97] on nav "Loeb Phone Name SIM Email Company Customer Master Admin Switch to Master Admin …" at bounding box center [115, 356] width 230 height 711
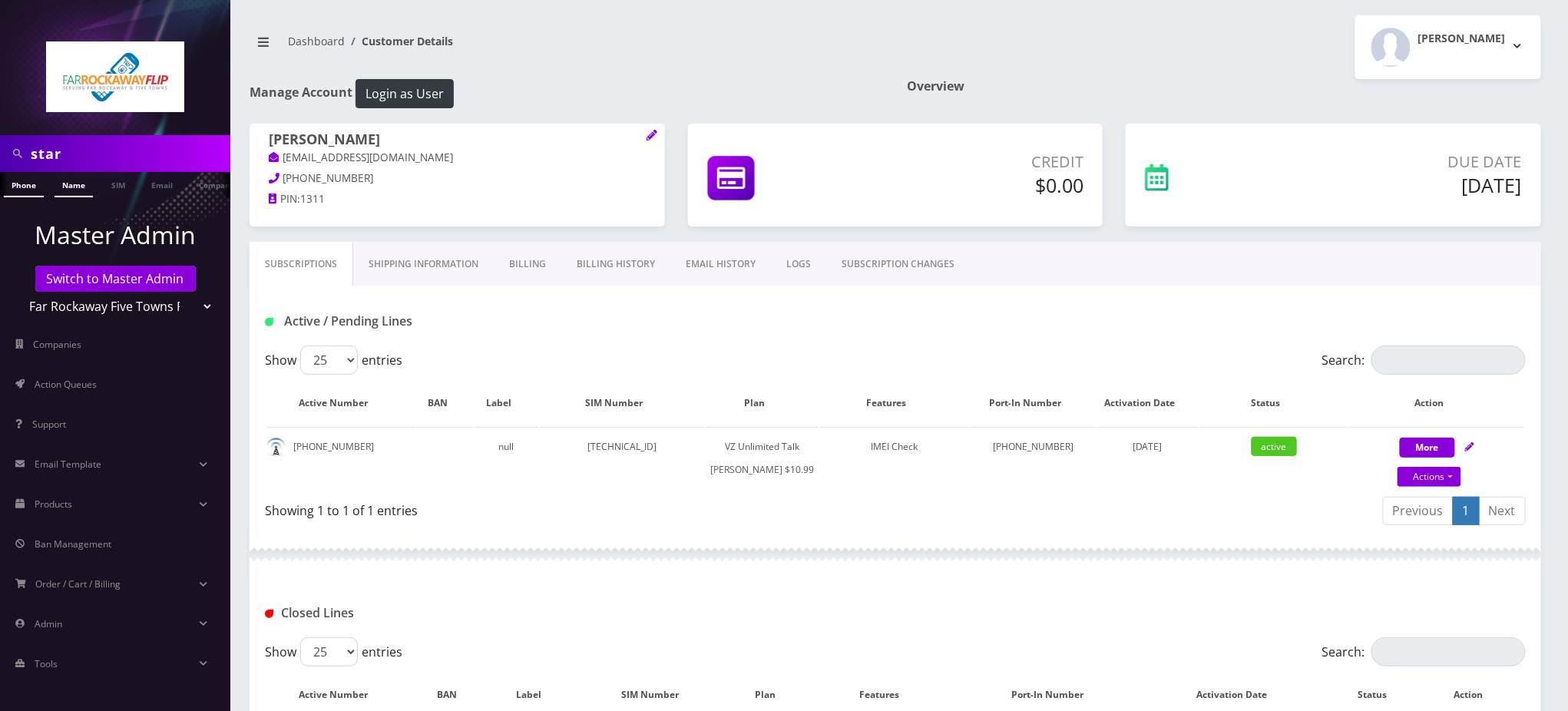
type input "star"
click at [82, 186] on link "Name" at bounding box center [74, 184] width 38 height 25
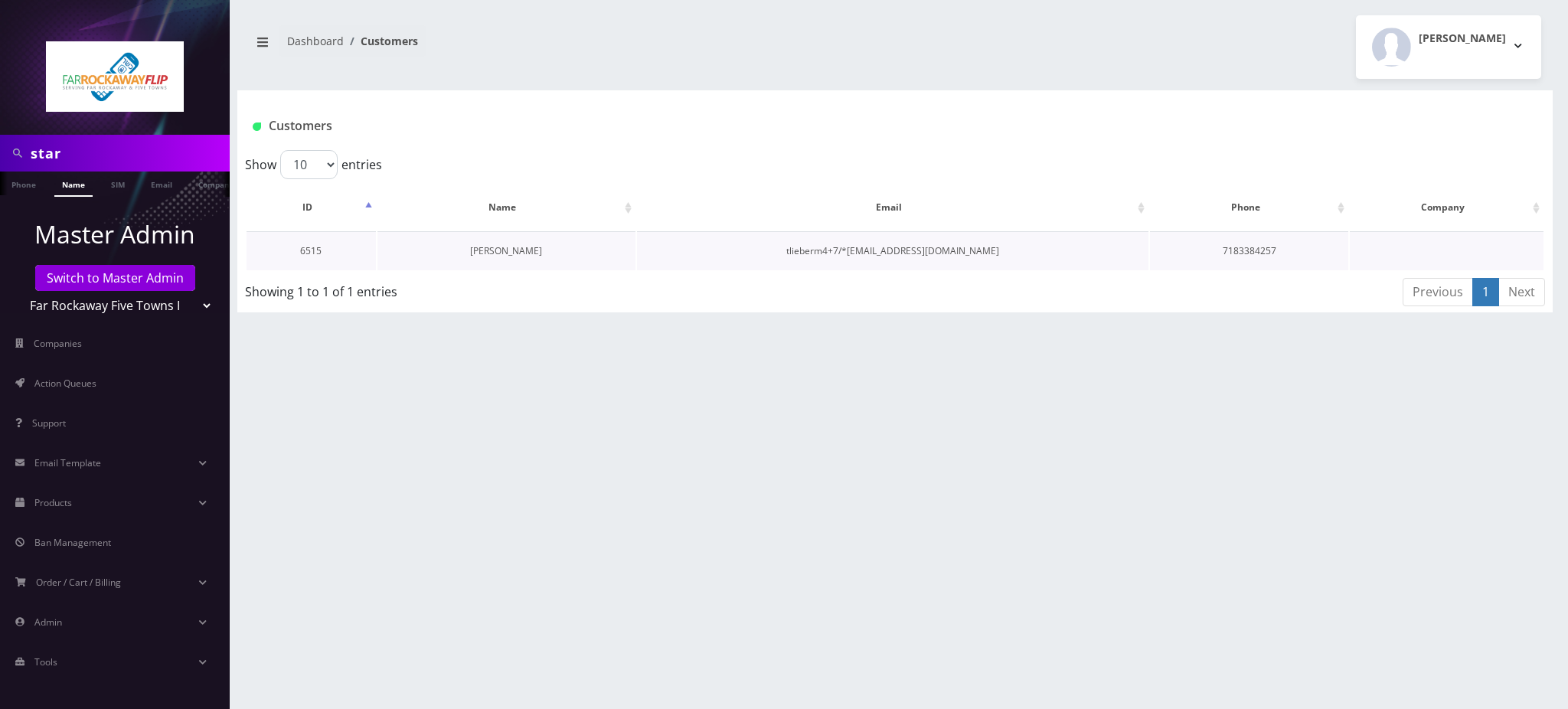
click at [511, 246] on link "[PERSON_NAME]" at bounding box center [505, 250] width 72 height 13
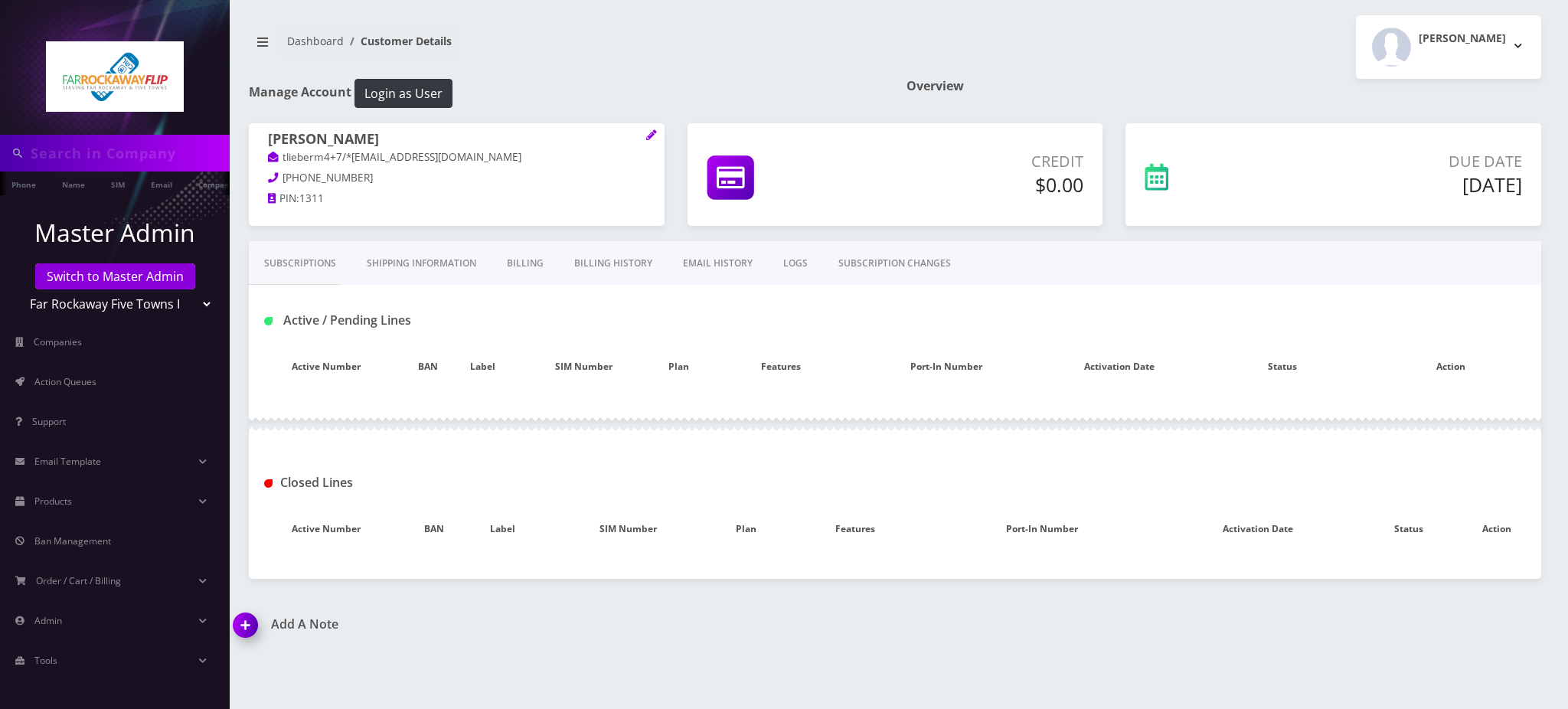
type input "star"
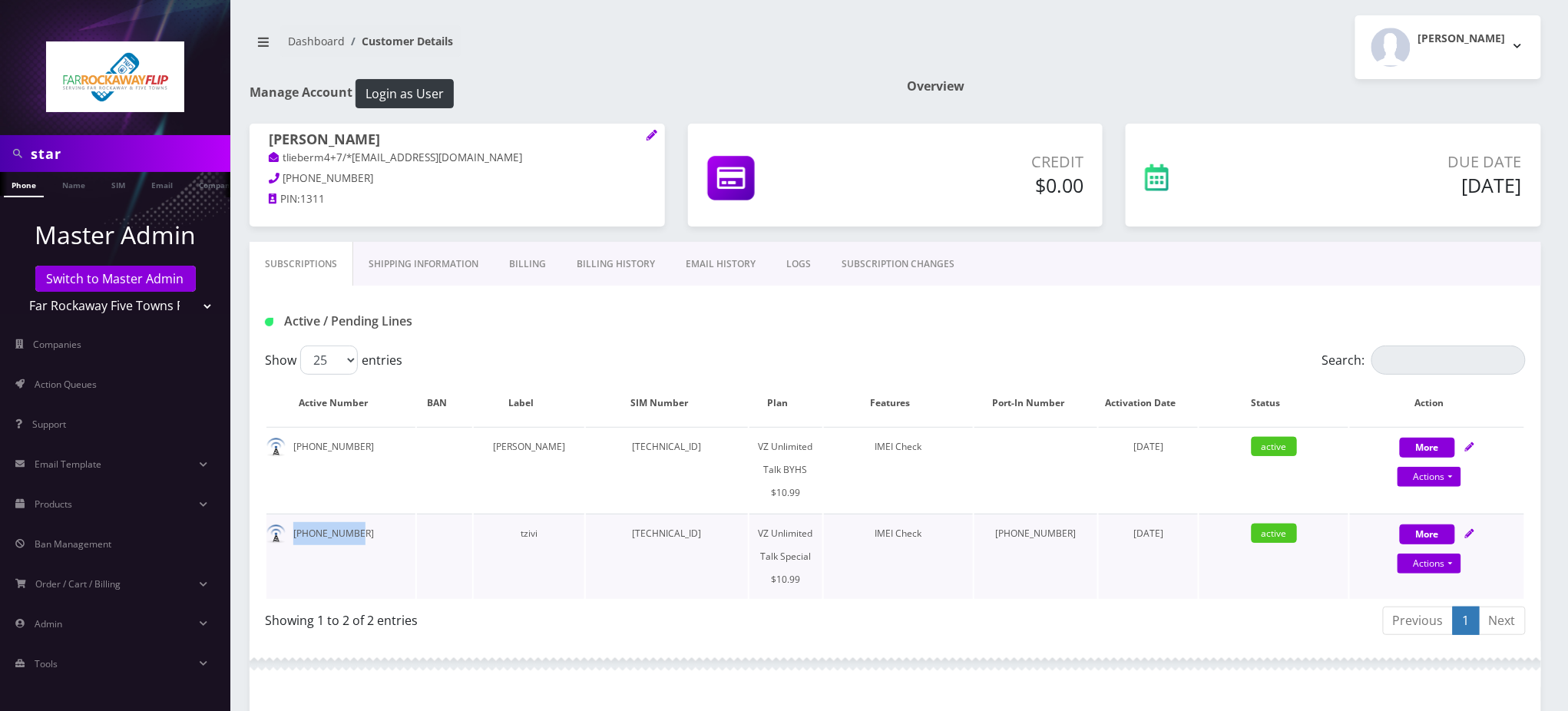
drag, startPoint x: 365, startPoint y: 511, endPoint x: 284, endPoint y: 510, distance: 81.0
click at [284, 514] on td "845-532-9746" at bounding box center [341, 557] width 149 height 86
copy td "845-532-9746"
click at [526, 264] on link "Billing" at bounding box center [527, 264] width 67 height 44
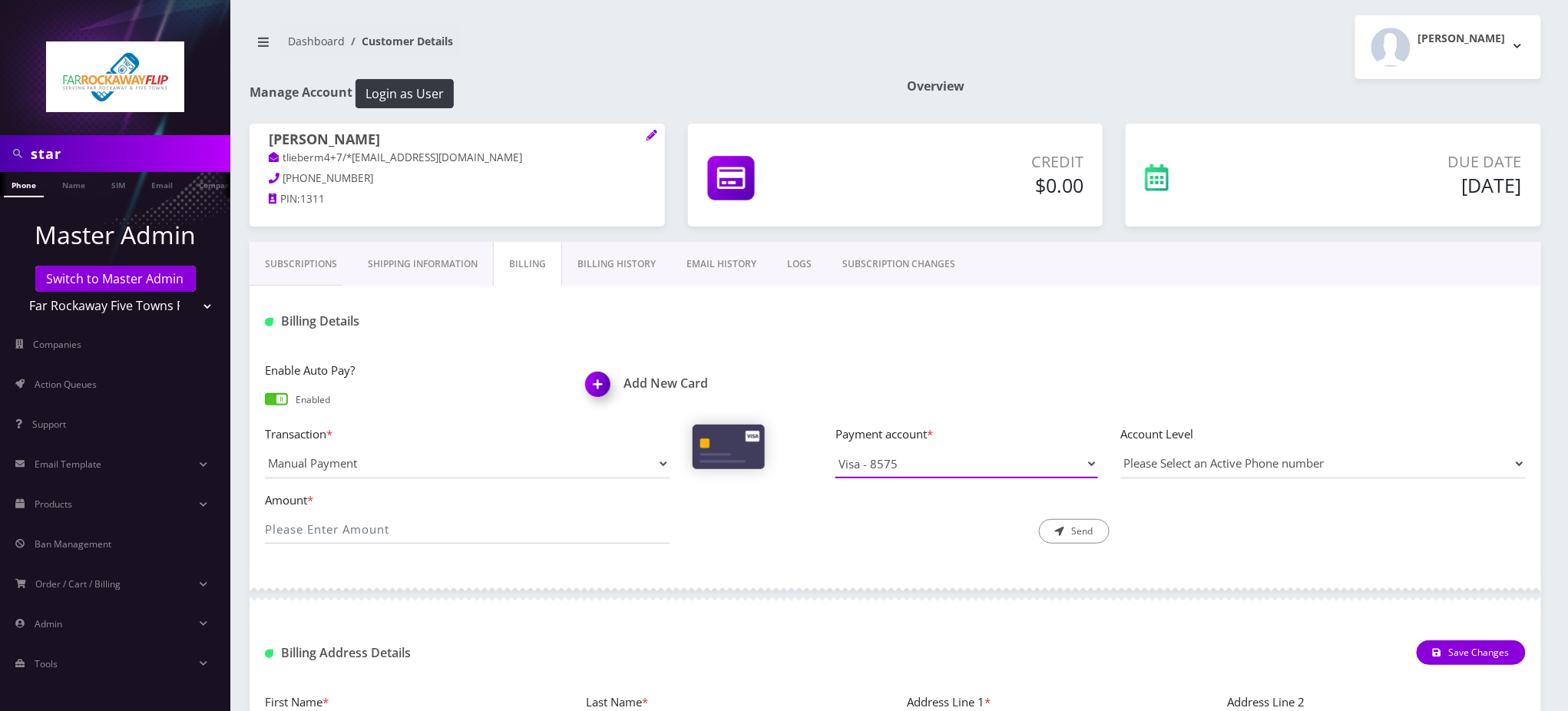
click at [914, 462] on select "Visa - 8575 Visa - 0564" at bounding box center [967, 463] width 263 height 29
click at [896, 361] on div "Enable Auto Pay? Enabled Add New Card" at bounding box center [895, 393] width 1284 height 63
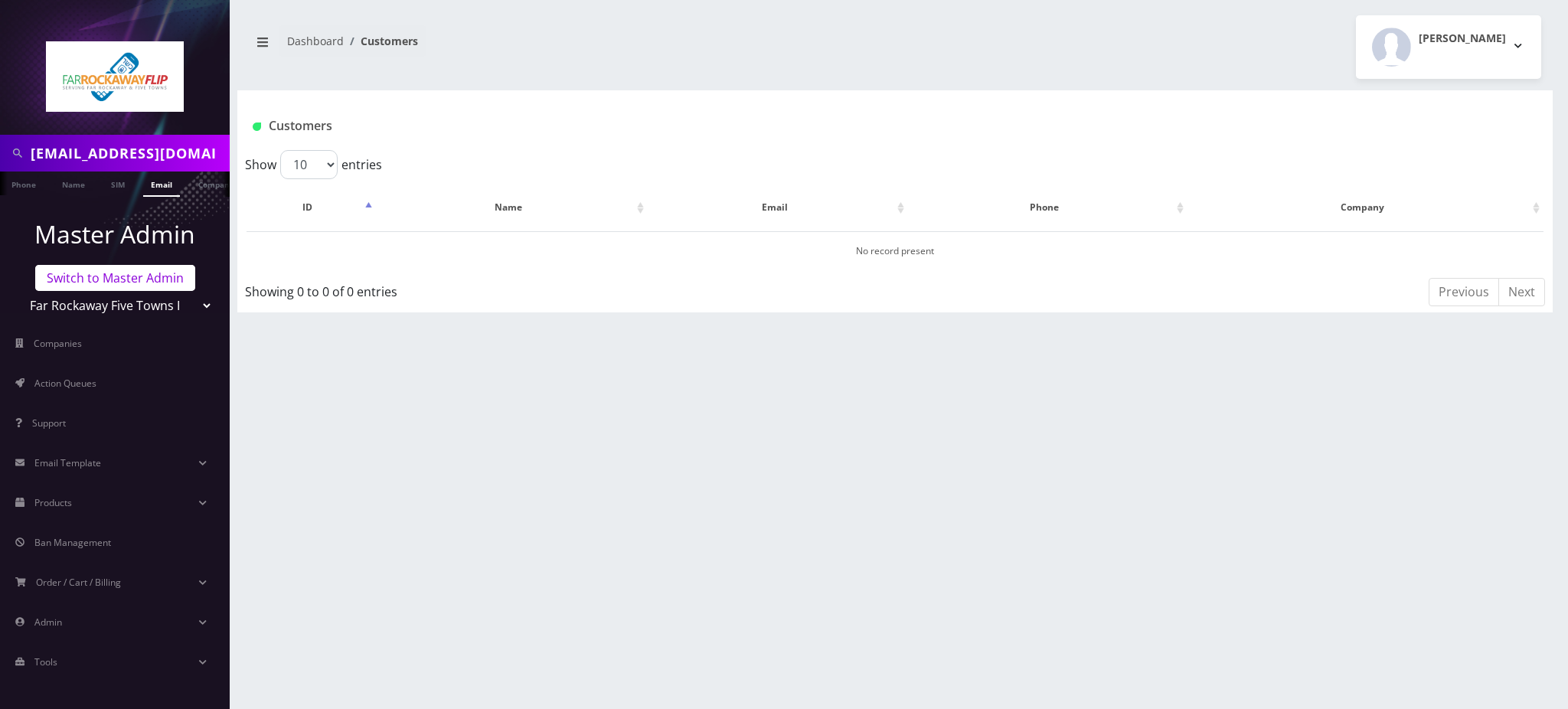
click at [147, 279] on link "Switch to Master Admin" at bounding box center [115, 277] width 160 height 26
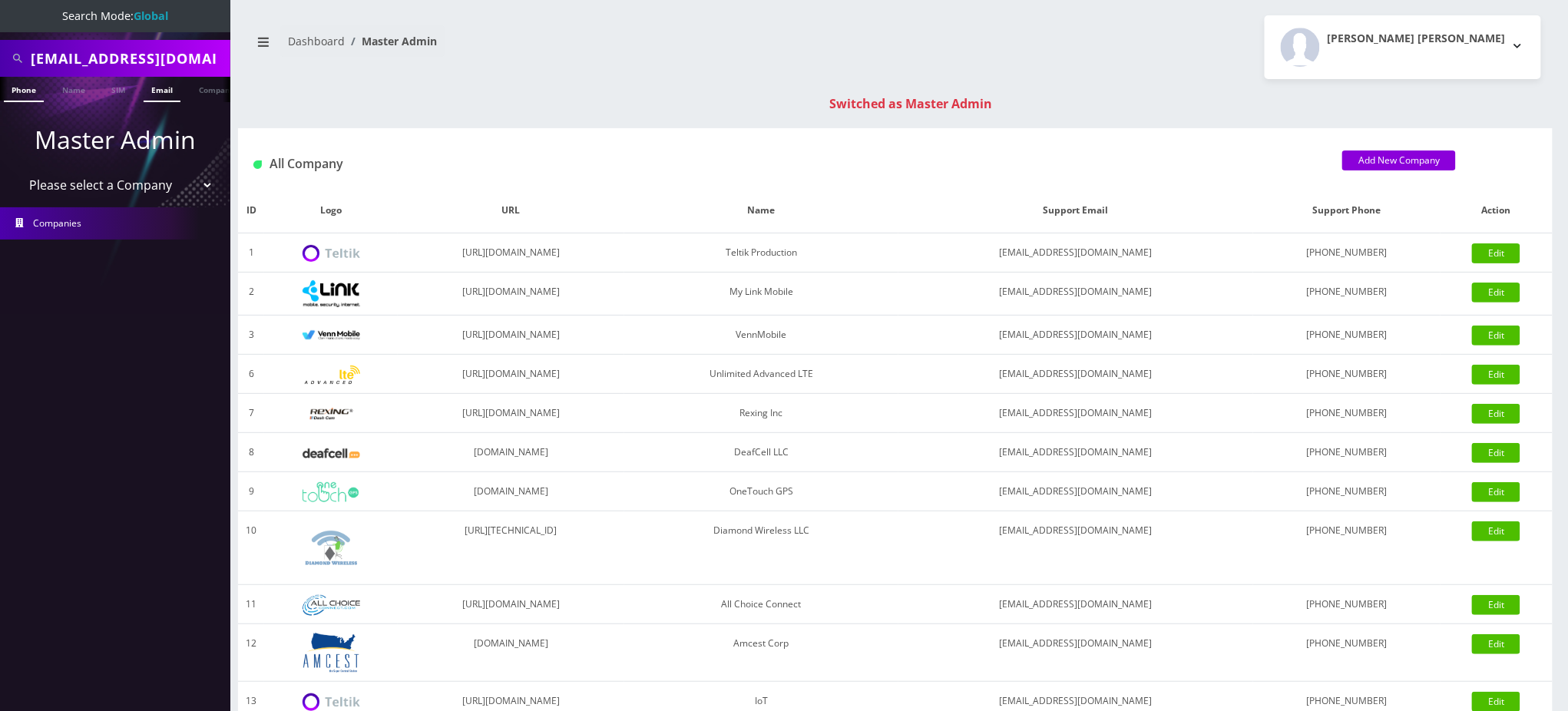
click at [155, 91] on link "Email" at bounding box center [162, 89] width 37 height 25
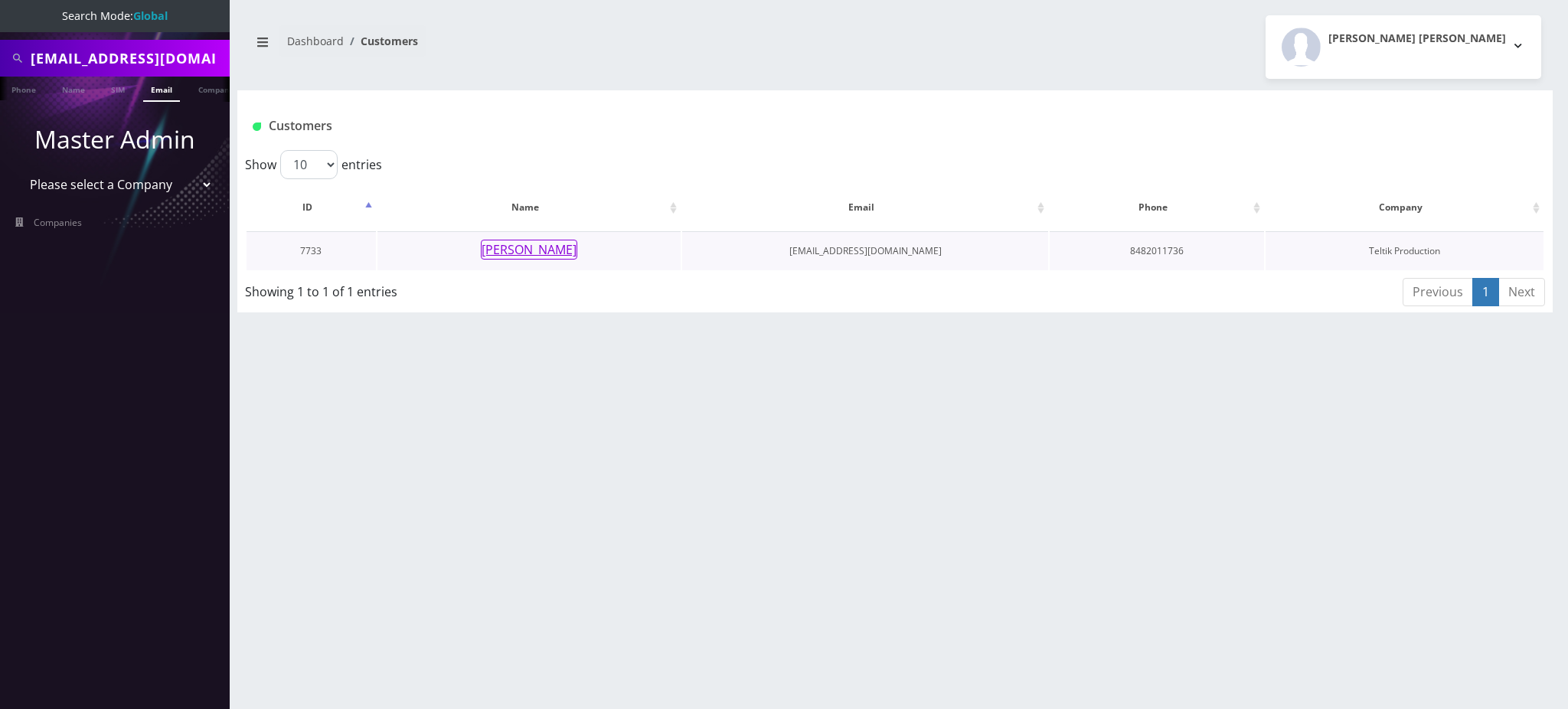
click at [516, 246] on button "[PERSON_NAME]" at bounding box center [529, 249] width 96 height 20
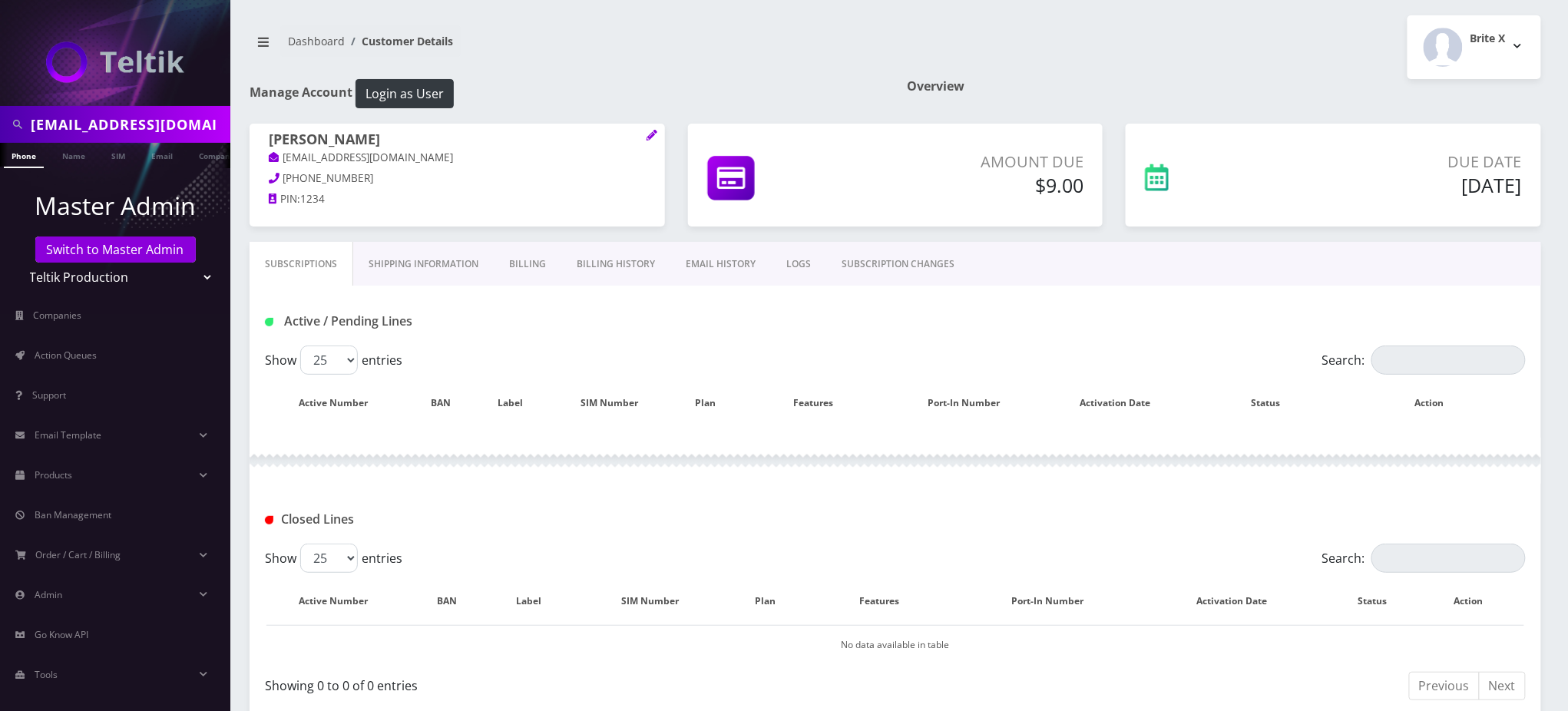
click at [607, 266] on link "Billing History" at bounding box center [616, 264] width 109 height 44
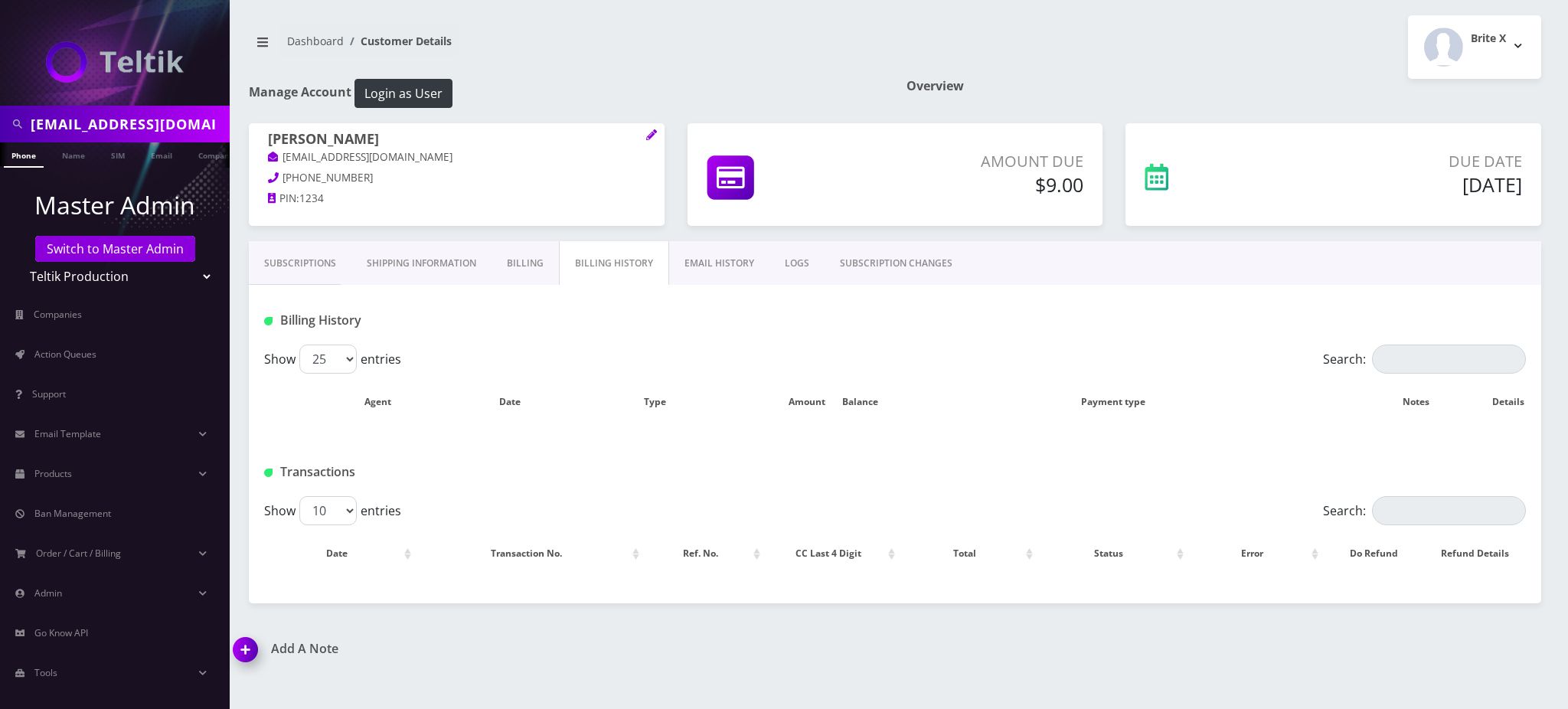
click at [527, 261] on link "Billing" at bounding box center [524, 263] width 67 height 44
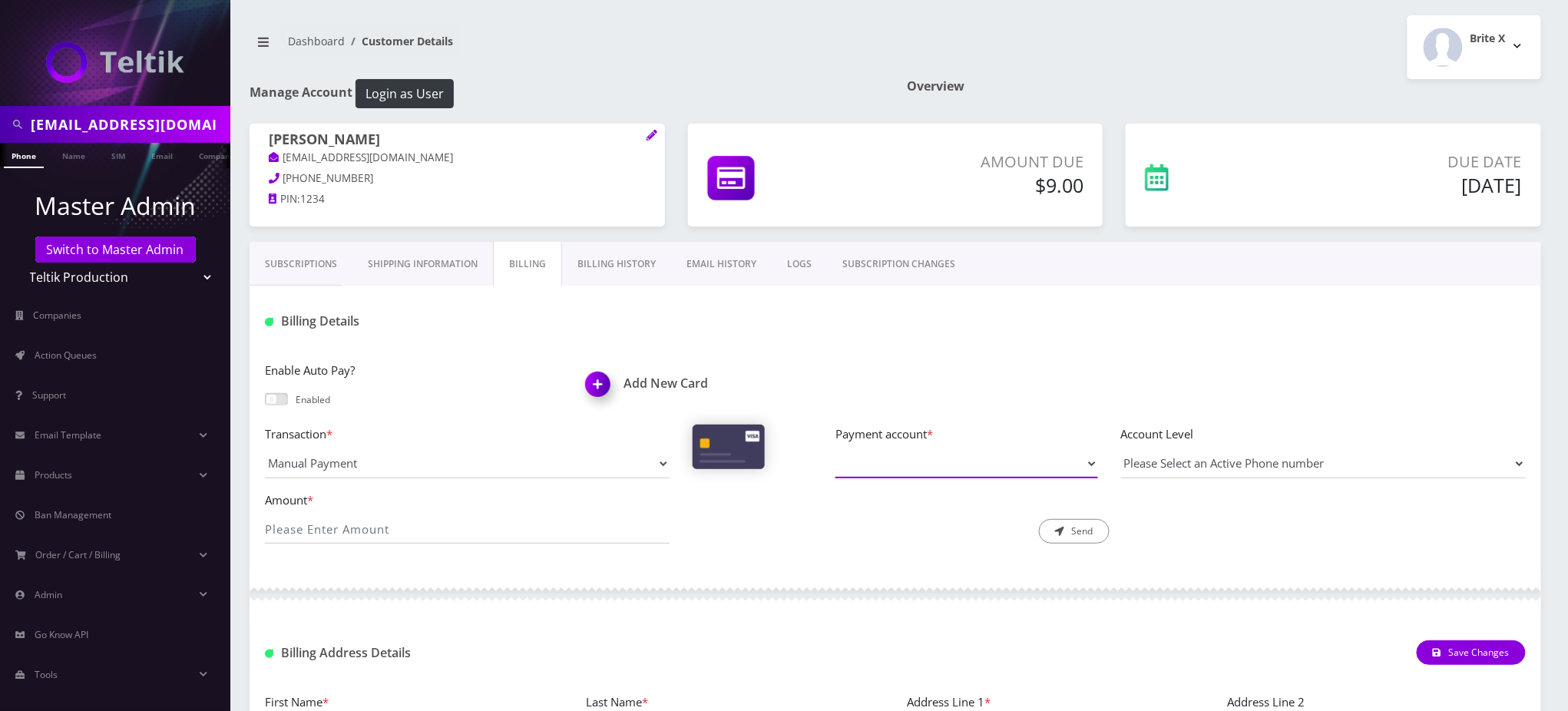
click at [893, 465] on select "Payment account *" at bounding box center [967, 463] width 263 height 29
drag, startPoint x: 876, startPoint y: 340, endPoint x: 681, endPoint y: 335, distance: 195.1
click at [870, 338] on div "Billing Details" at bounding box center [895, 316] width 1292 height 60
click at [276, 397] on span at bounding box center [276, 399] width 23 height 13
click at [265, 406] on input "checkbox" at bounding box center [265, 406] width 0 height 0
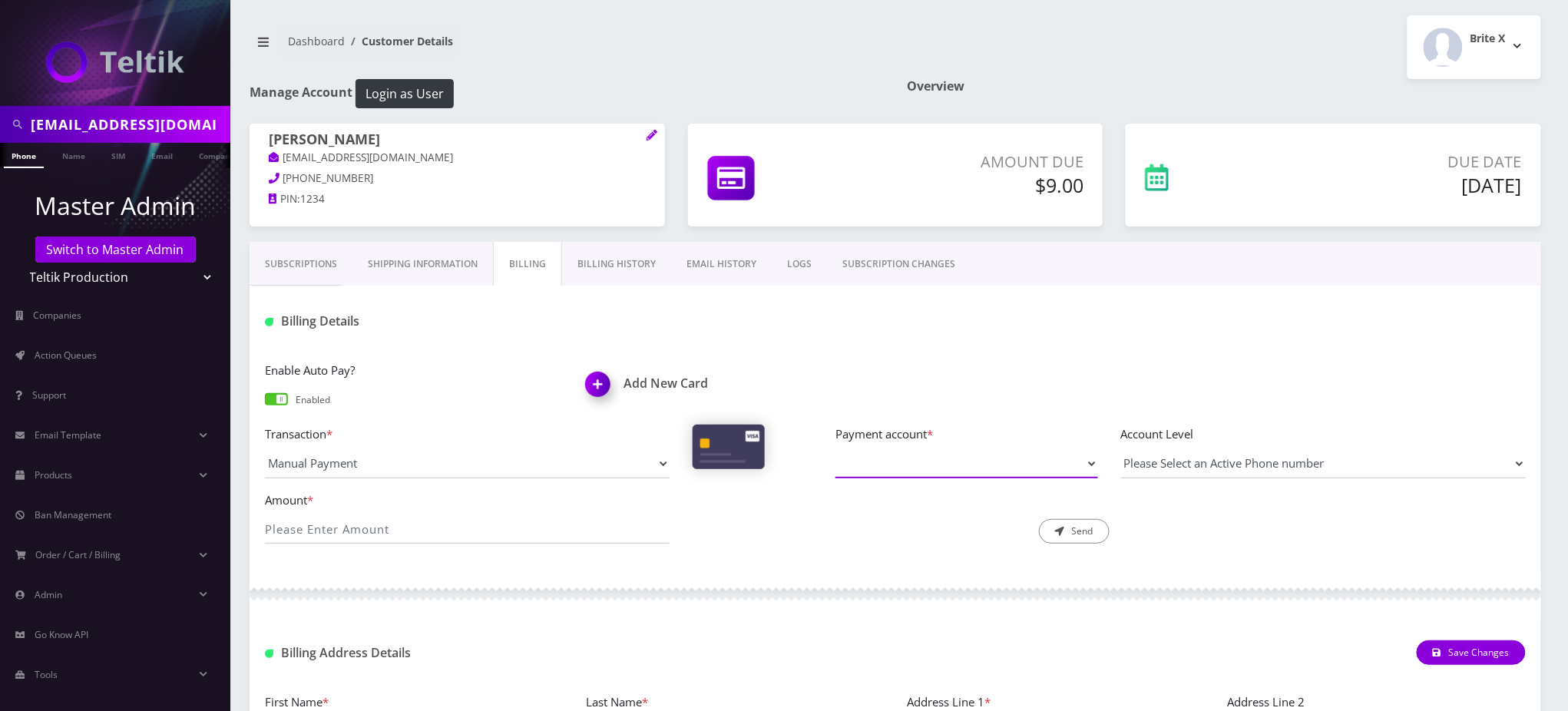
click at [893, 473] on select "Payment account *" at bounding box center [967, 463] width 263 height 29
click at [909, 352] on div "Enable Auto Pay? Enabled Add New Card Transaction * Manual Payment Custom Charg…" at bounding box center [895, 458] width 1292 height 226
click at [668, 96] on h1 "Manage Account Login as User" at bounding box center [566, 93] width 634 height 29
drag, startPoint x: 1018, startPoint y: 465, endPoint x: 1009, endPoint y: 465, distance: 9.0
click at [1016, 465] on select "Payment account *" at bounding box center [967, 463] width 263 height 29
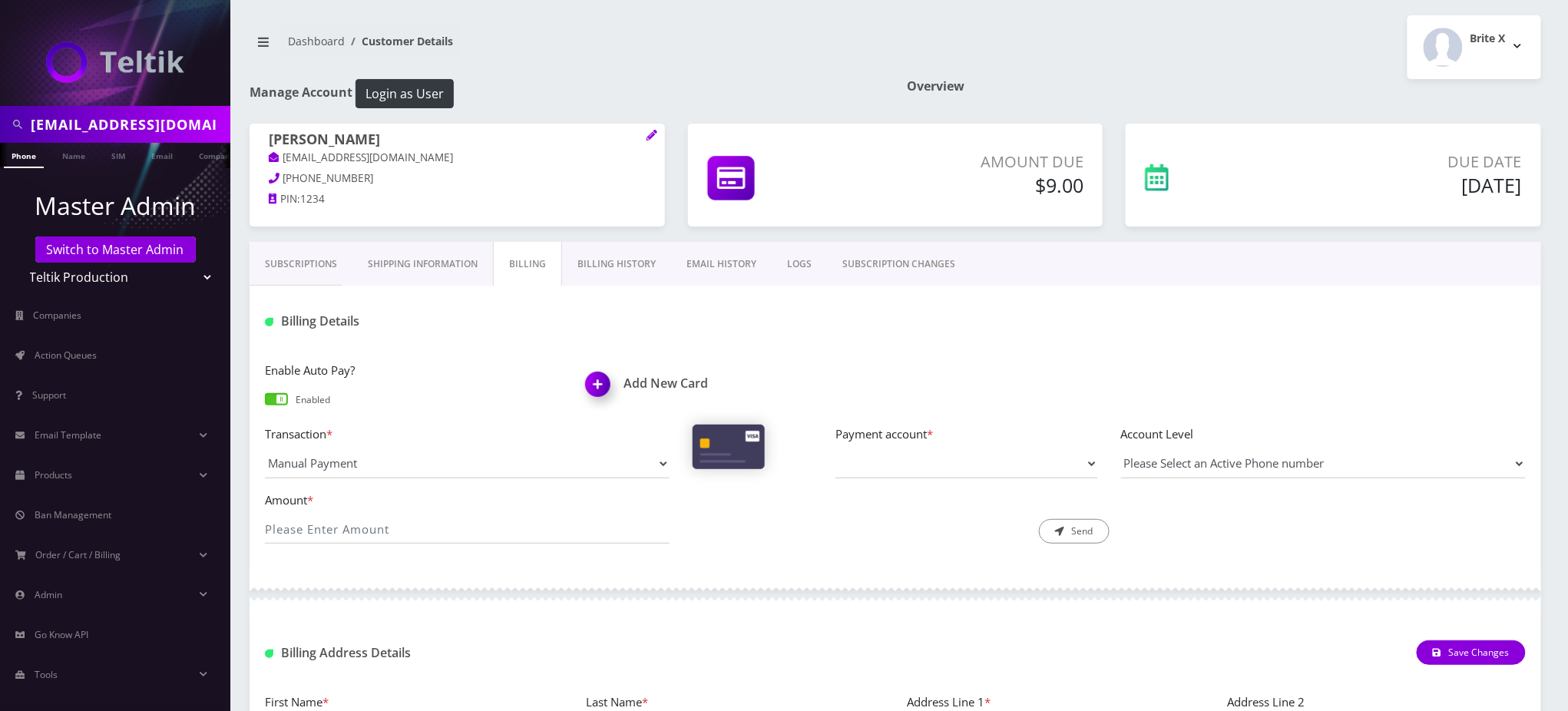
click at [837, 361] on div "Add New Card" at bounding box center [734, 386] width 321 height 51
click at [690, 51] on nav "Dashboard Customer Details" at bounding box center [566, 47] width 634 height 44
